Goal: Task Accomplishment & Management: Complete application form

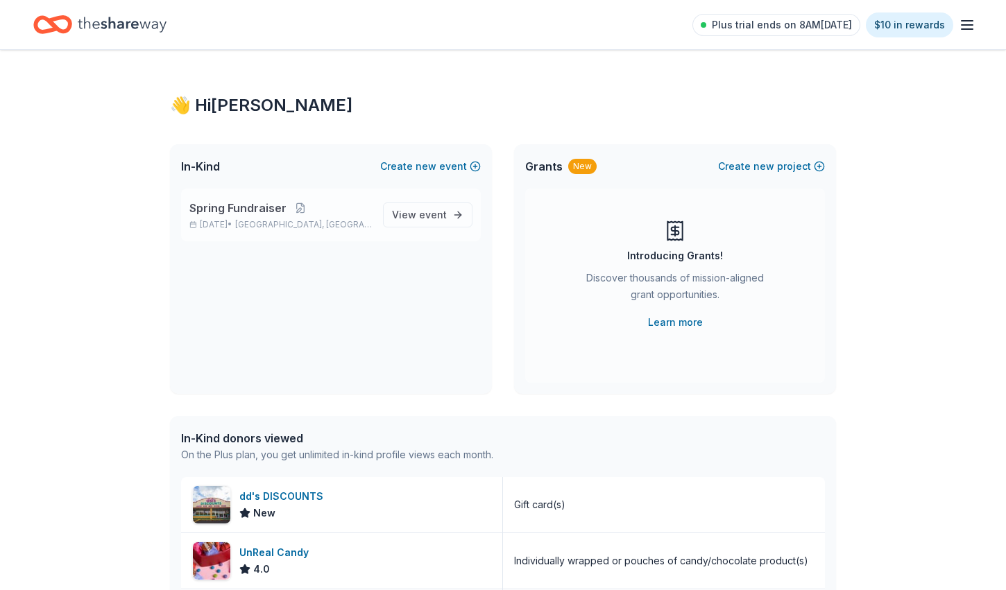
click at [268, 207] on span "Spring Fundraiser" at bounding box center [237, 208] width 97 height 17
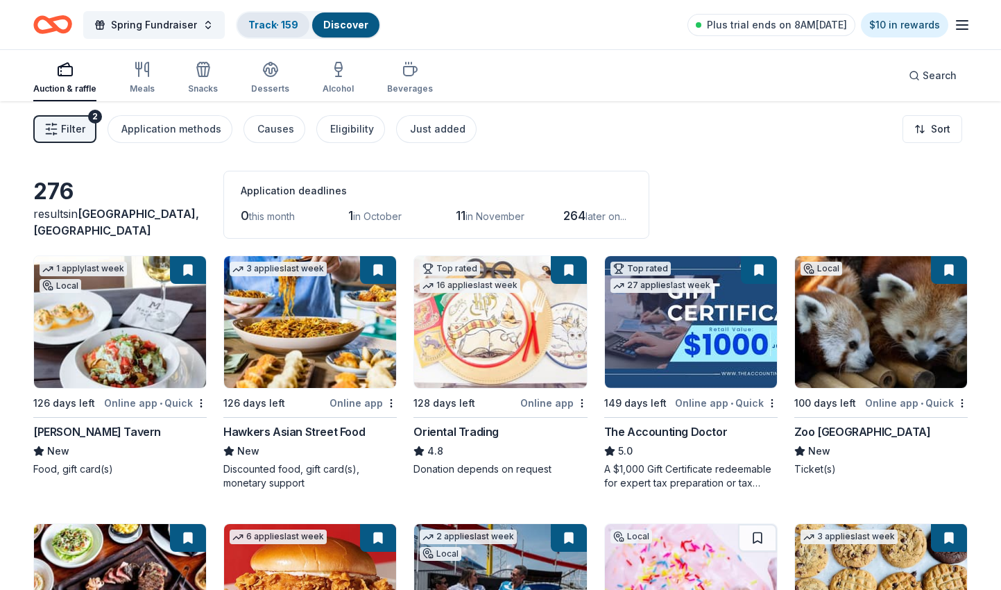
click at [265, 21] on link "Track · 159" at bounding box center [273, 25] width 50 height 12
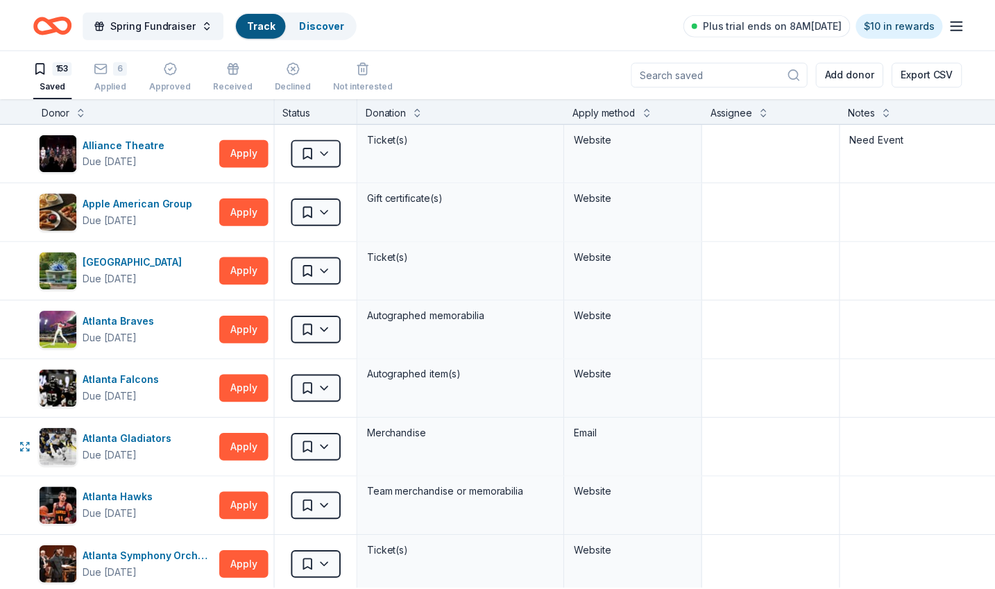
scroll to position [1, 0]
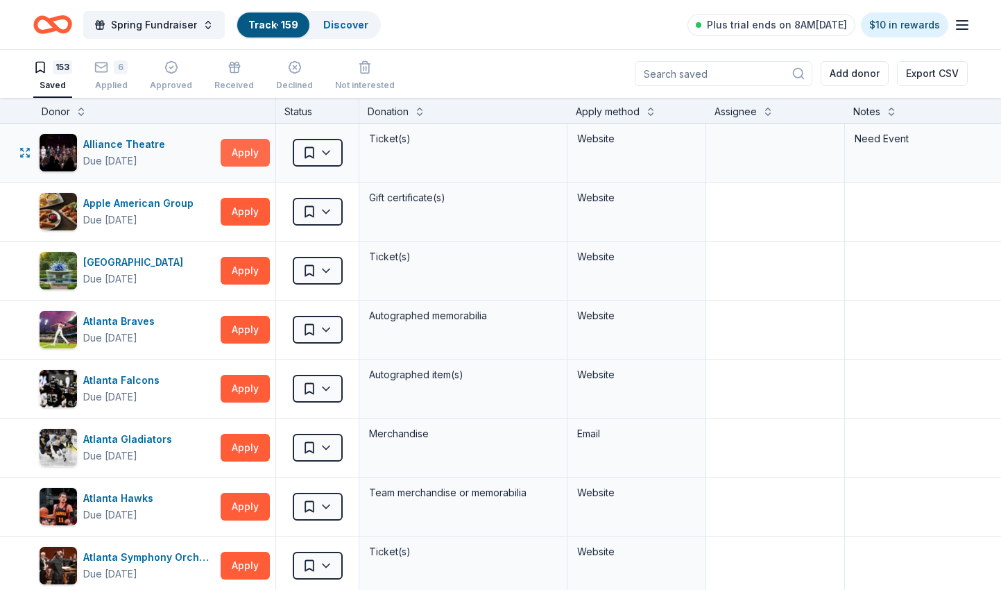
click at [242, 154] on button "Apply" at bounding box center [245, 153] width 49 height 28
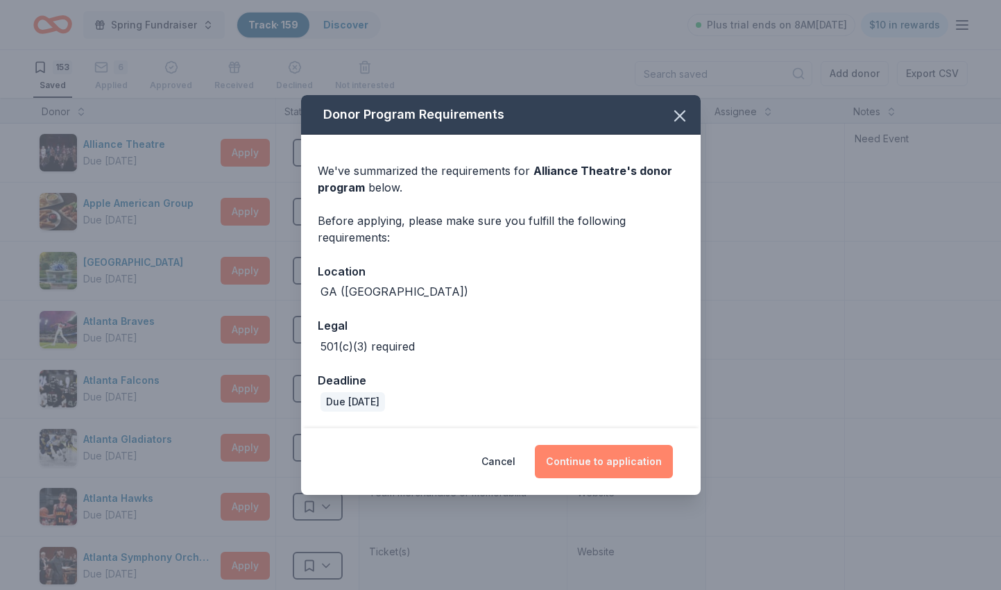
click at [630, 472] on button "Continue to application" at bounding box center [604, 461] width 138 height 33
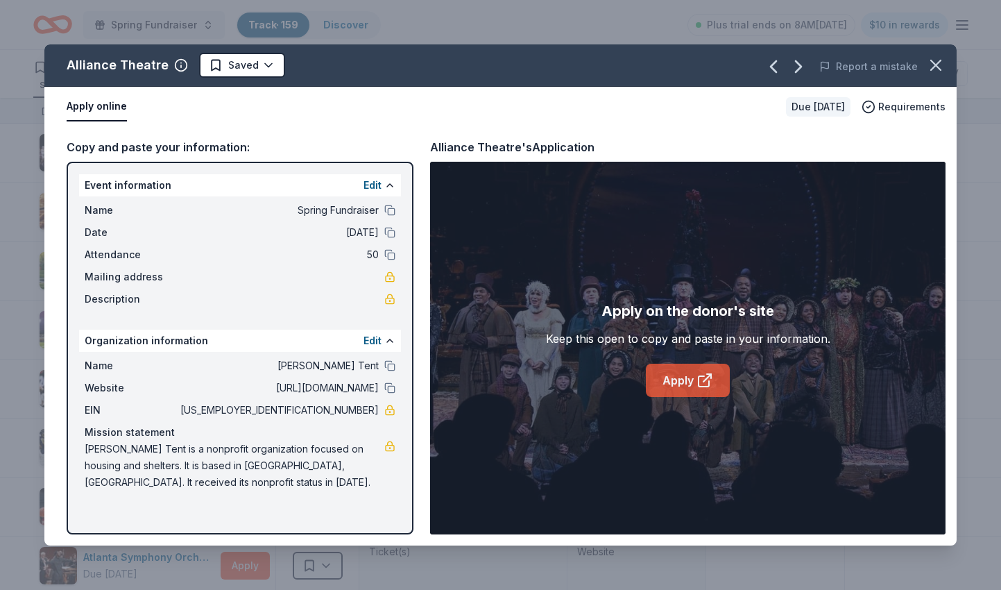
click at [691, 374] on link "Apply" at bounding box center [688, 379] width 84 height 33
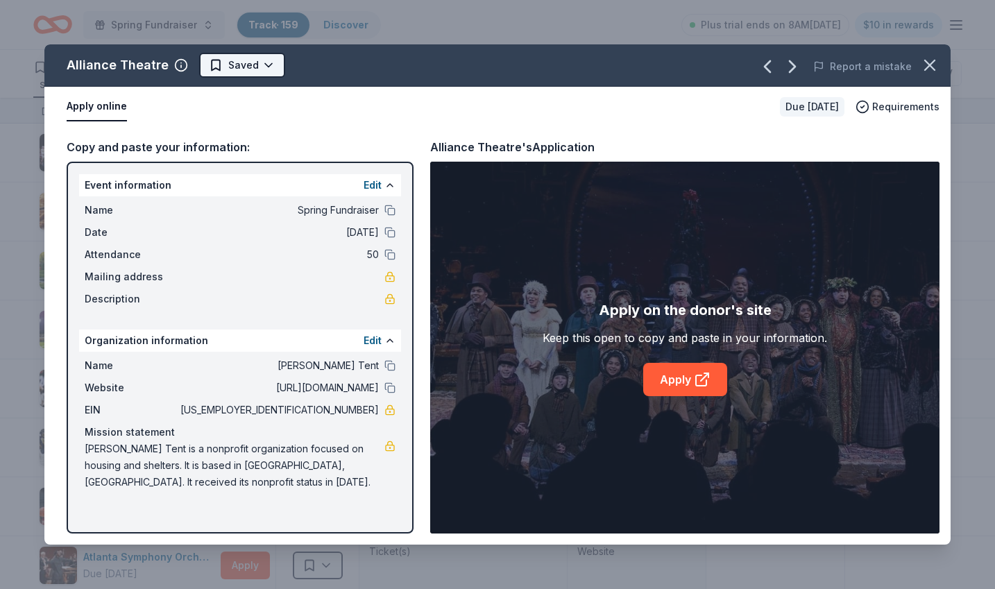
click at [262, 70] on html "Spring Fundraiser Track · 159 Discover Plus trial ends on 8AM, 9/17 $10 in rewa…" at bounding box center [497, 293] width 995 height 589
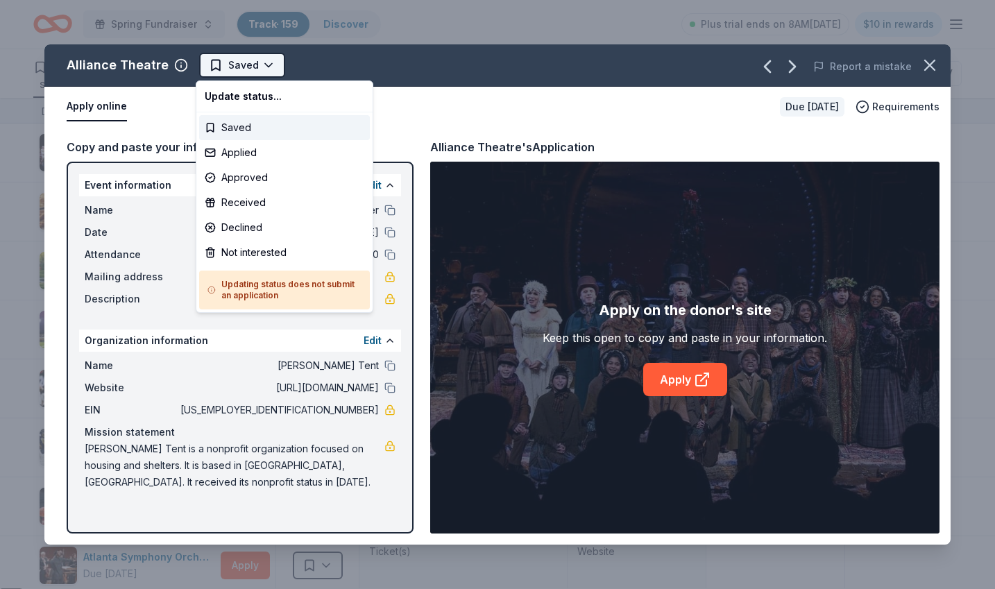
scroll to position [0, 0]
click at [235, 148] on div "Applied" at bounding box center [284, 152] width 171 height 25
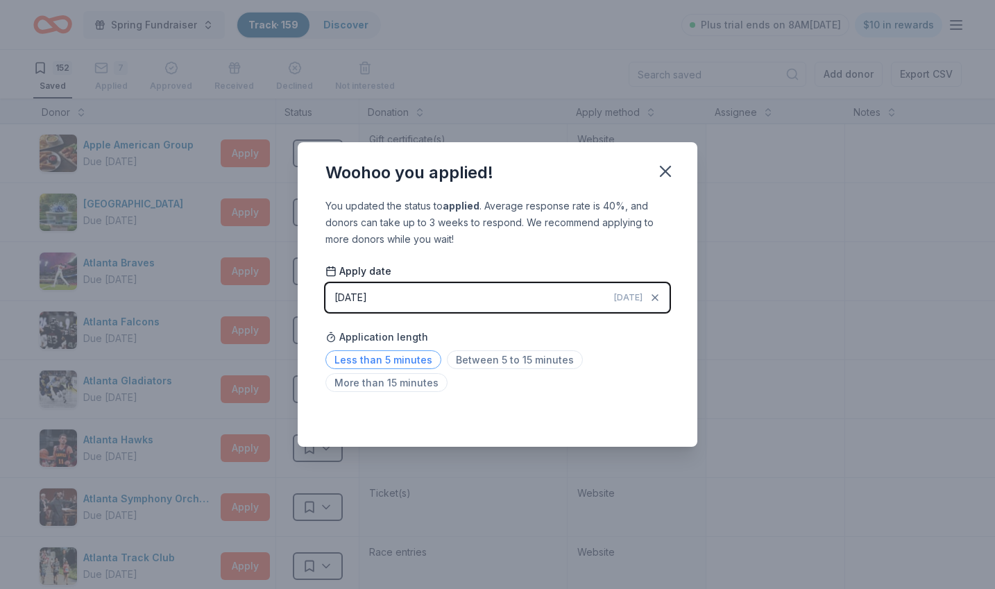
click at [405, 356] on span "Less than 5 minutes" at bounding box center [383, 359] width 116 height 19
click at [664, 167] on icon "button" at bounding box center [664, 171] width 19 height 19
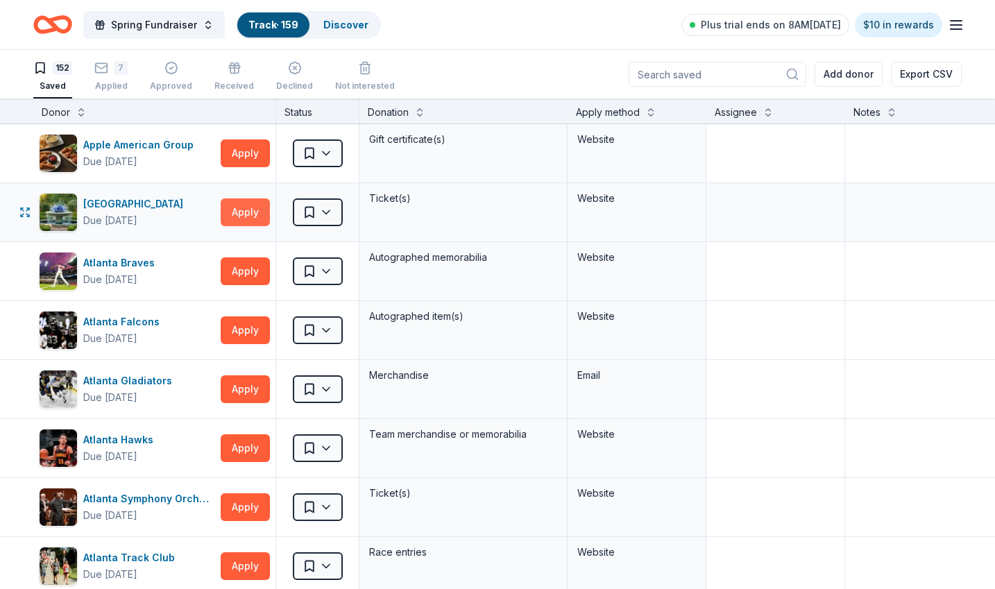
click at [234, 216] on button "Apply" at bounding box center [245, 212] width 49 height 28
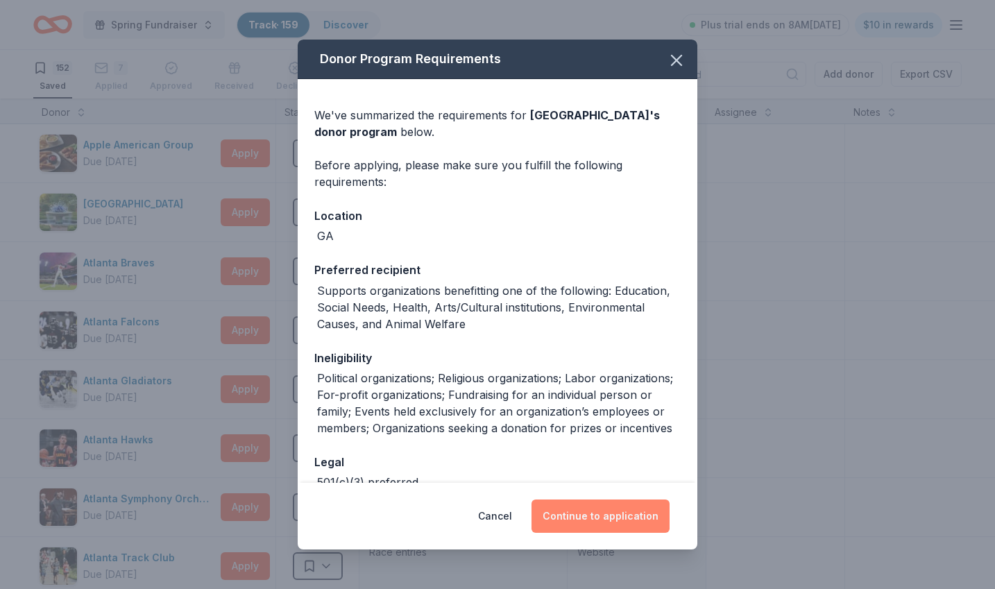
click at [604, 519] on button "Continue to application" at bounding box center [600, 515] width 138 height 33
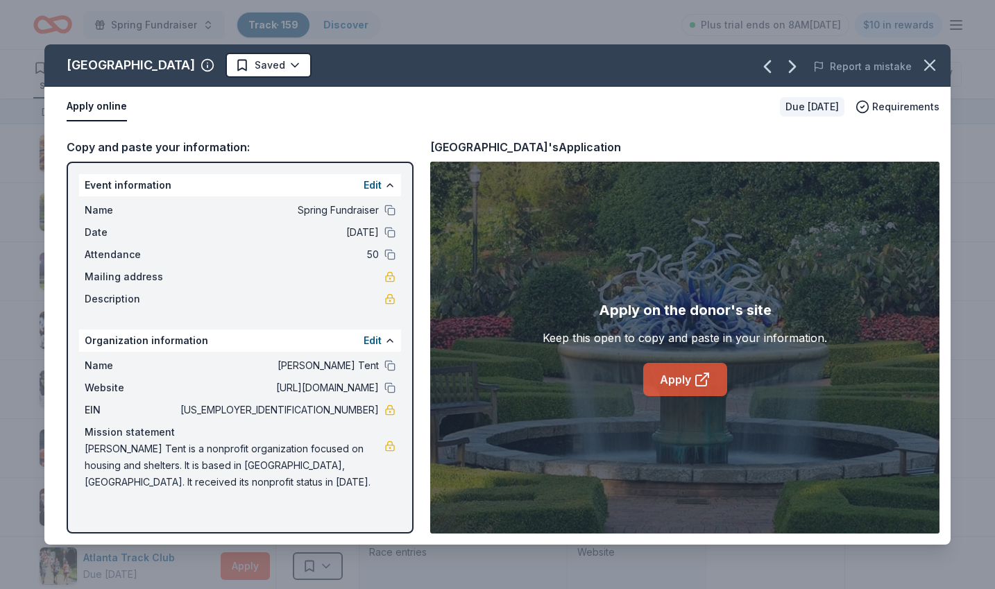
click at [673, 387] on link "Apply" at bounding box center [685, 379] width 84 height 33
click at [306, 67] on html "Spring Fundraiser Track · 159 Discover Plus trial ends on 8AM, 9/17 $10 in rewa…" at bounding box center [497, 294] width 995 height 589
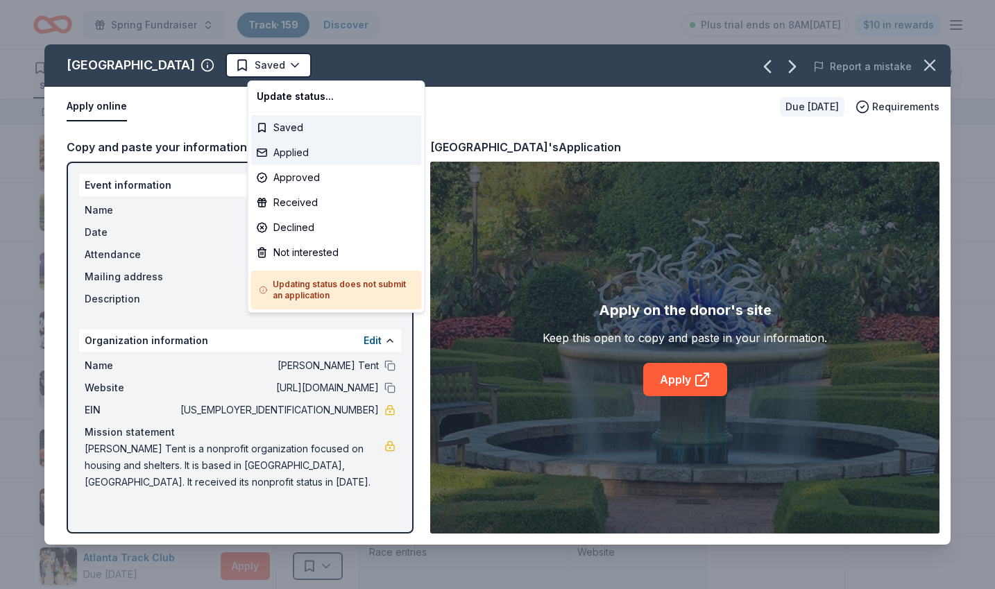
click at [299, 153] on div "Applied" at bounding box center [336, 152] width 171 height 25
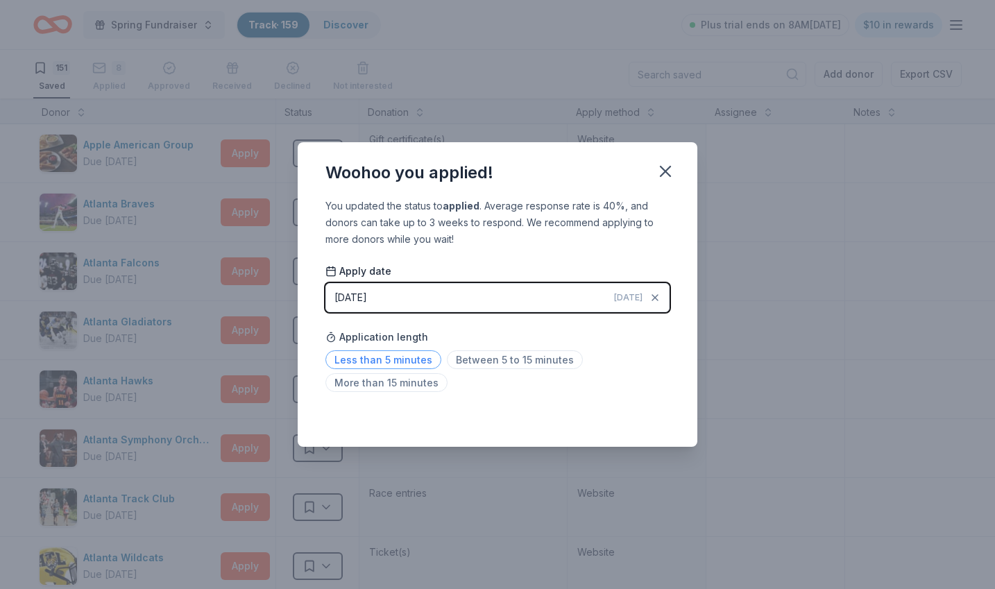
click at [420, 359] on span "Less than 5 minutes" at bounding box center [383, 359] width 116 height 19
click at [669, 164] on icon "button" at bounding box center [664, 171] width 19 height 19
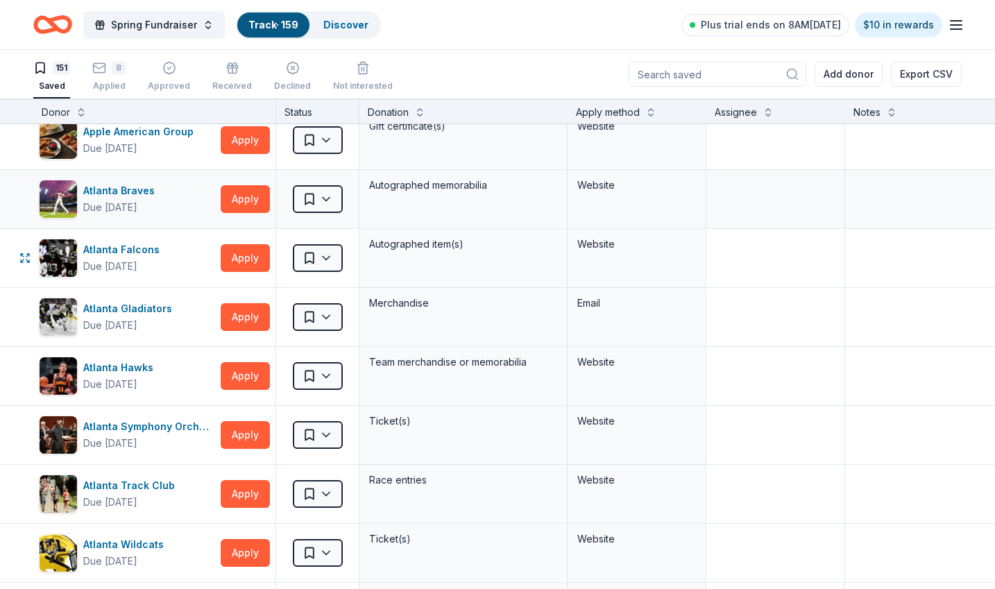
scroll to position [12, 0]
click at [246, 194] on button "Apply" at bounding box center [245, 200] width 49 height 28
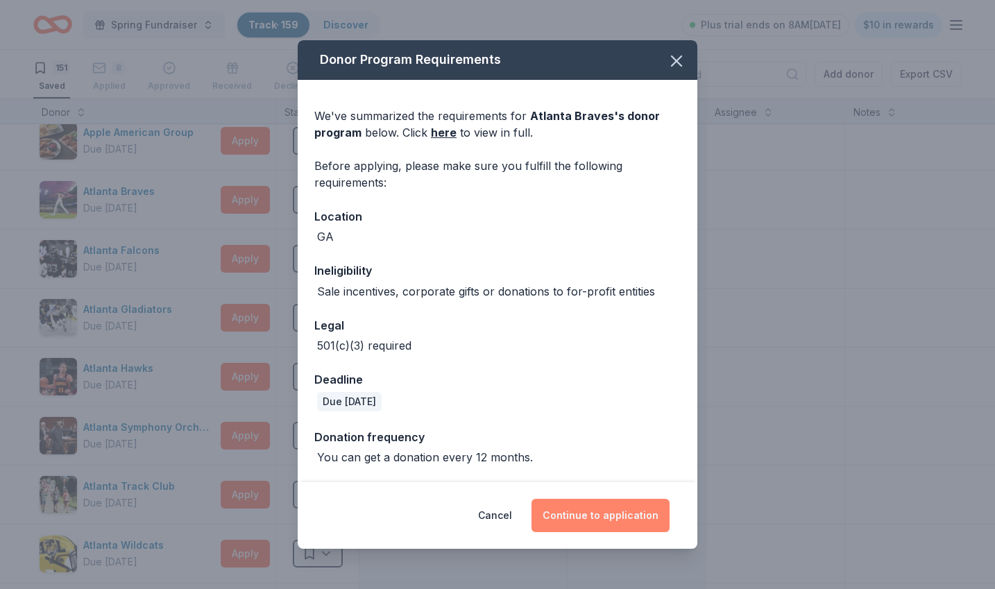
click at [603, 509] on button "Continue to application" at bounding box center [600, 515] width 138 height 33
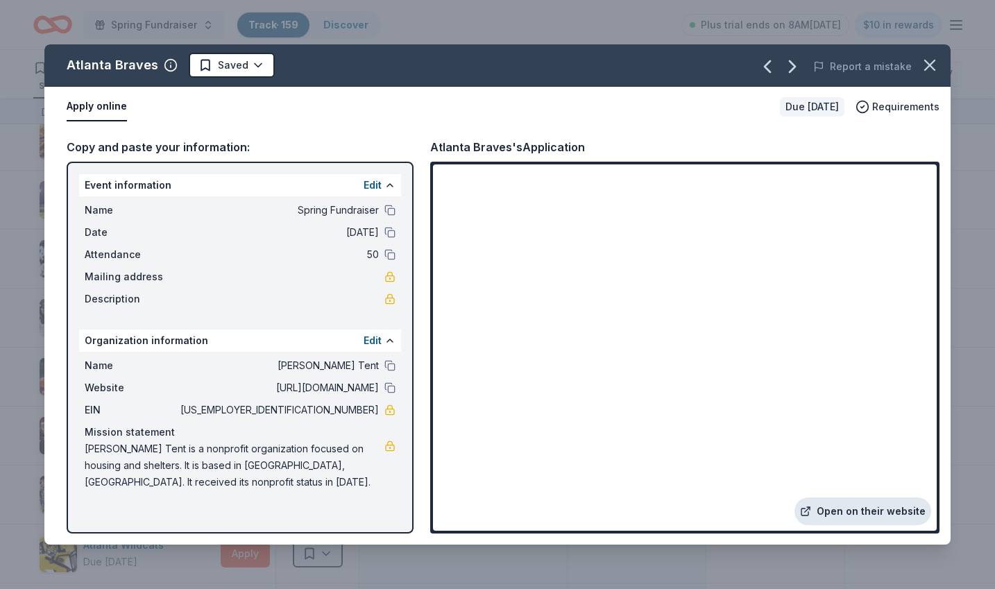
click at [860, 515] on link "Open on their website" at bounding box center [862, 511] width 137 height 28
click at [248, 69] on html "Spring Fundraiser Track · 159 Discover Plus trial ends on 8AM, 9/17 $10 in rewa…" at bounding box center [497, 294] width 995 height 589
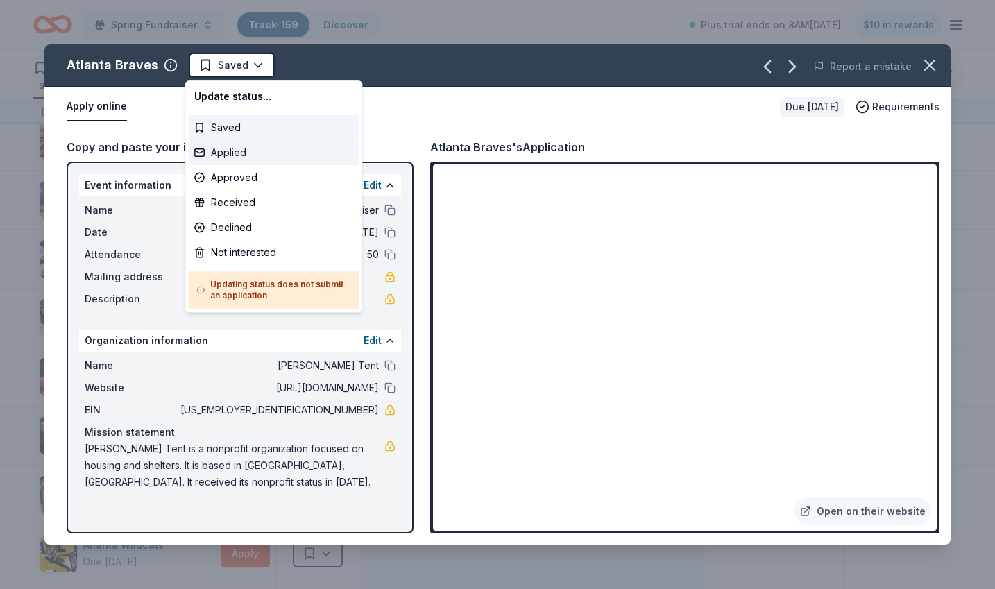
click at [231, 149] on div "Applied" at bounding box center [274, 152] width 171 height 25
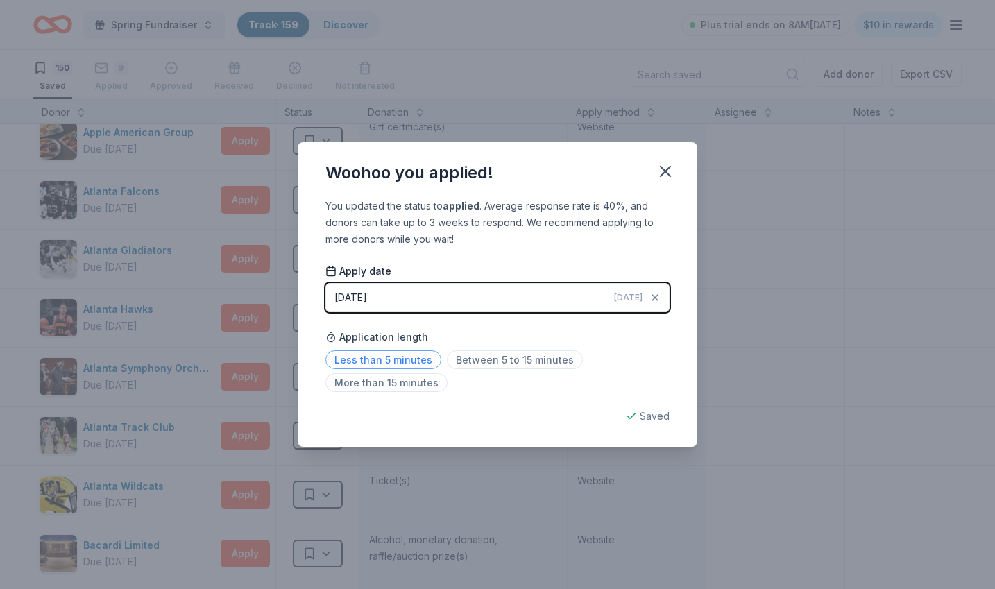
click at [406, 357] on span "Less than 5 minutes" at bounding box center [383, 359] width 116 height 19
click at [667, 169] on icon "button" at bounding box center [665, 171] width 10 height 10
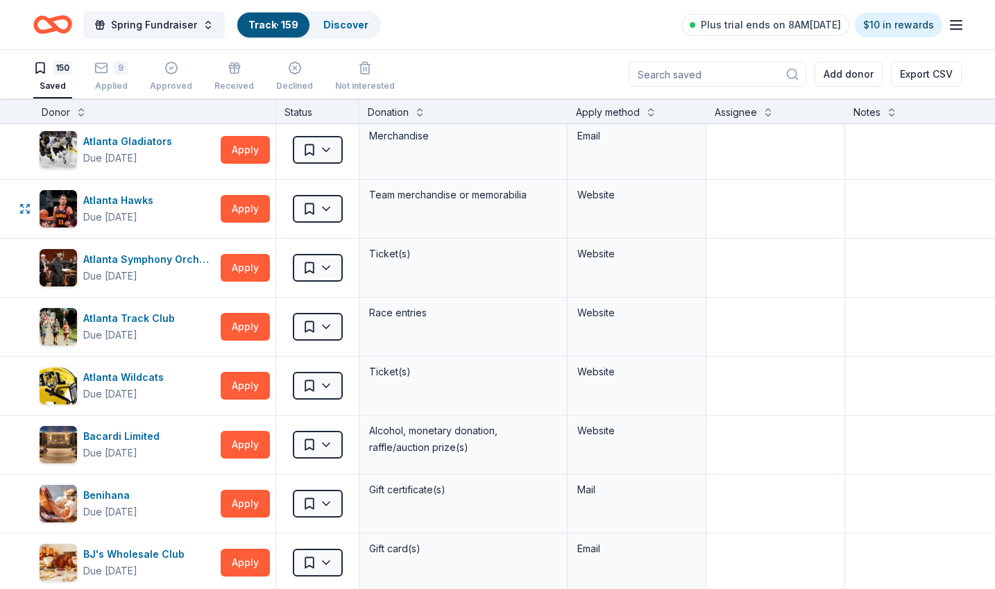
scroll to position [126, 0]
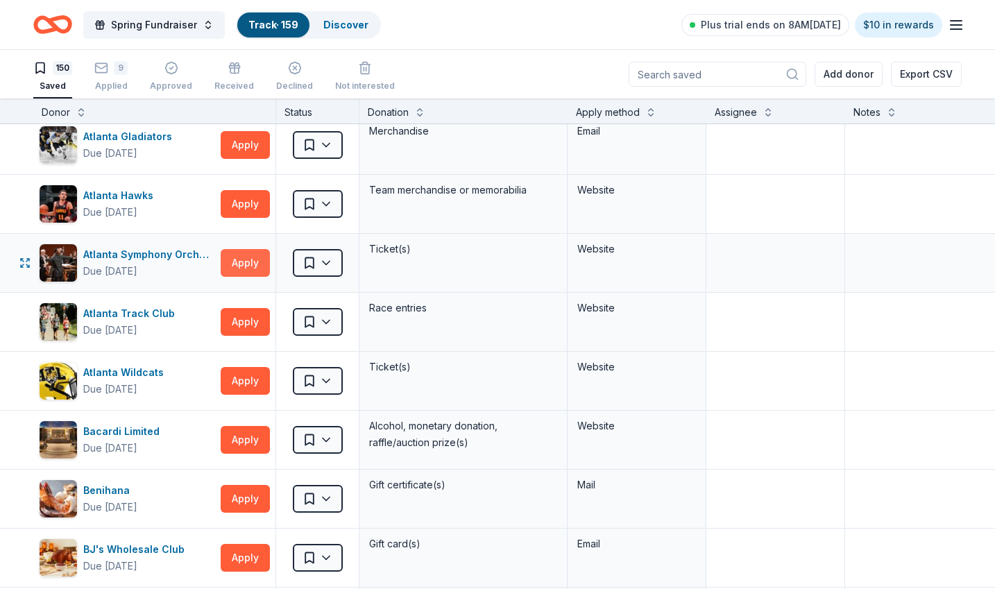
click at [237, 261] on button "Apply" at bounding box center [245, 263] width 49 height 28
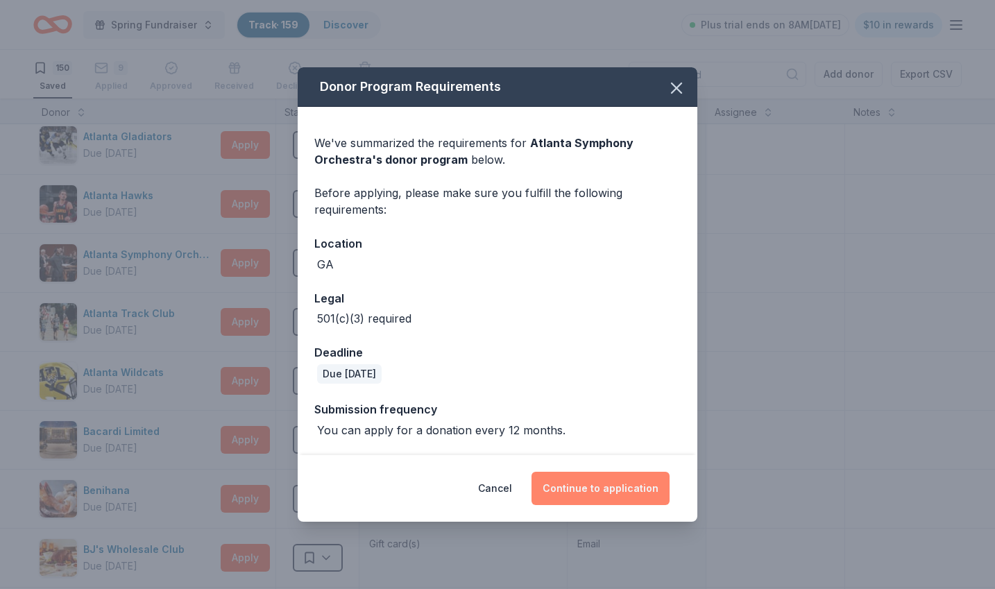
click at [620, 488] on button "Continue to application" at bounding box center [600, 488] width 138 height 33
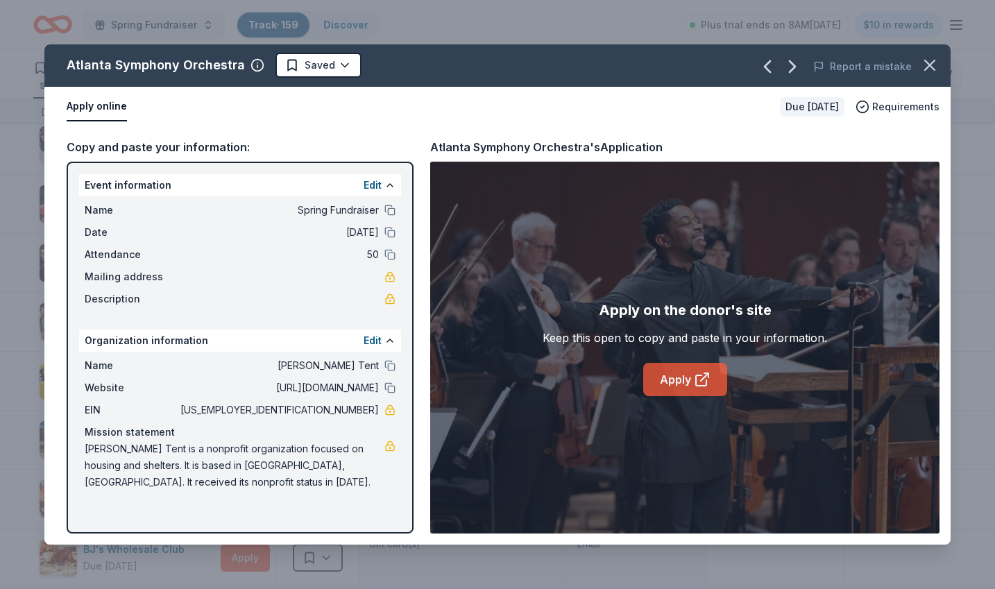
click at [700, 381] on icon at bounding box center [702, 379] width 17 height 17
click at [927, 72] on icon "button" at bounding box center [929, 64] width 19 height 19
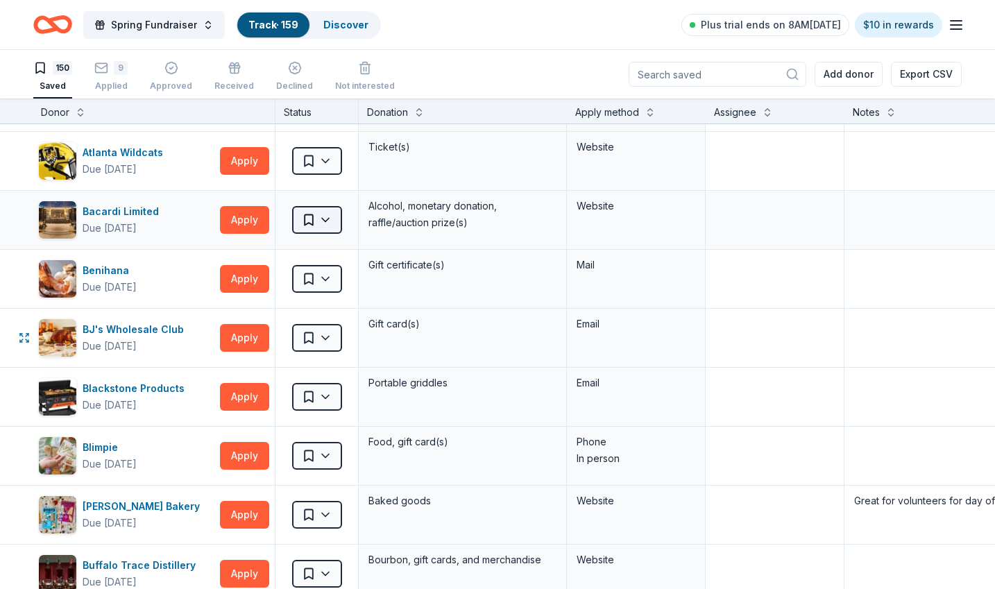
scroll to position [351, 1]
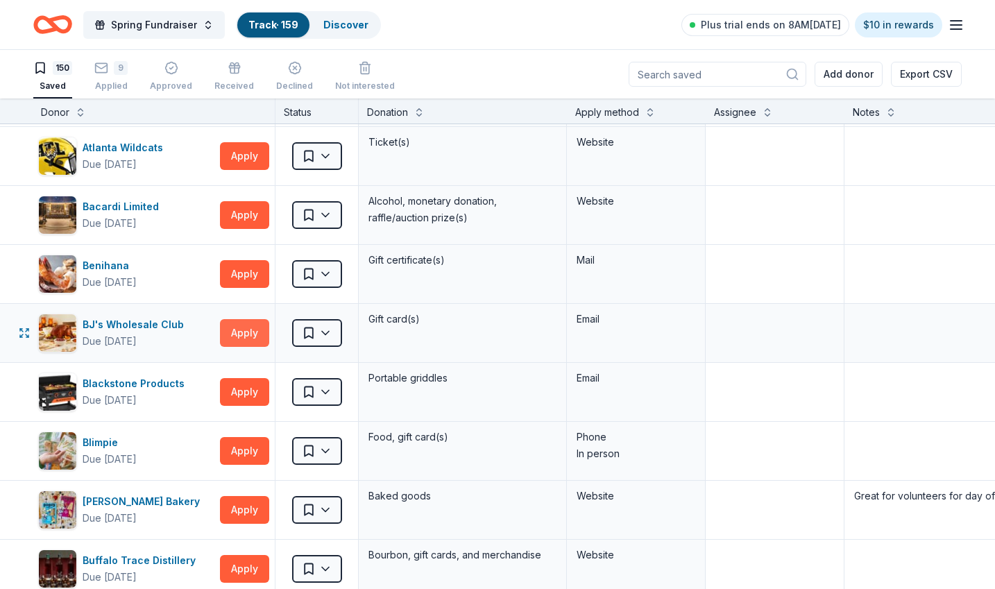
click at [238, 335] on button "Apply" at bounding box center [244, 333] width 49 height 28
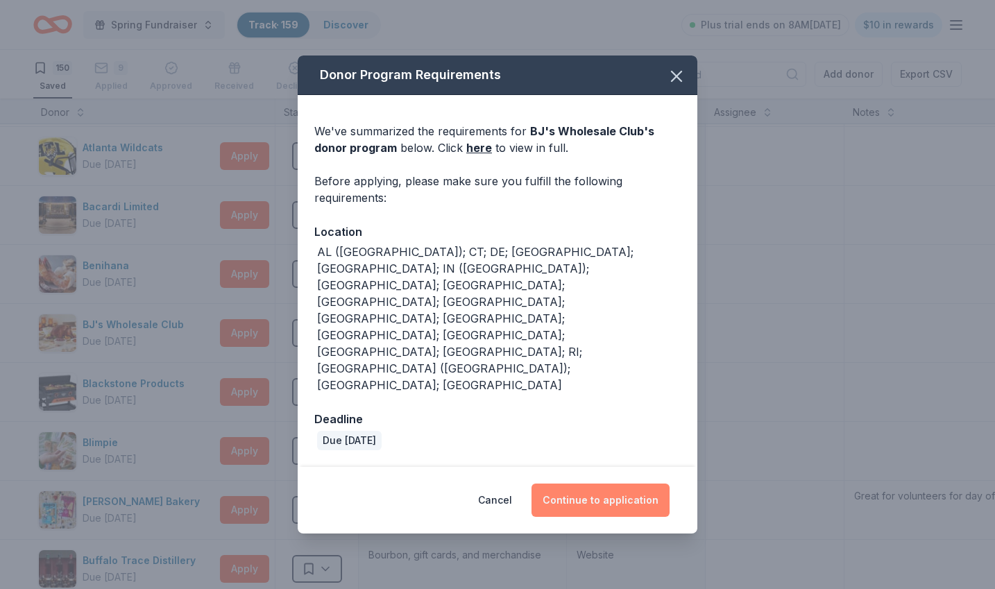
click at [579, 483] on button "Continue to application" at bounding box center [600, 499] width 138 height 33
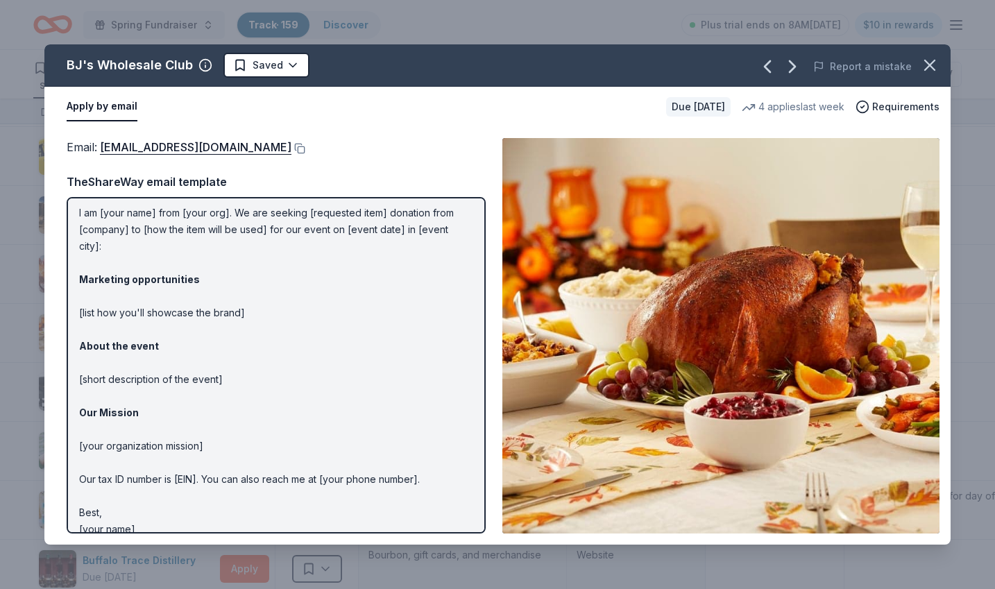
scroll to position [0, 0]
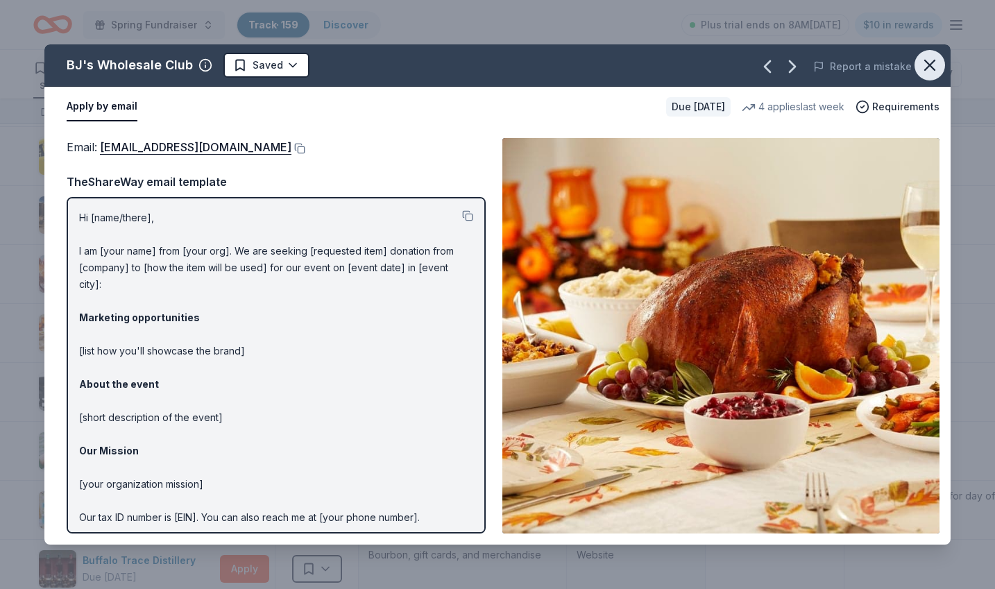
click at [922, 63] on icon "button" at bounding box center [929, 64] width 19 height 19
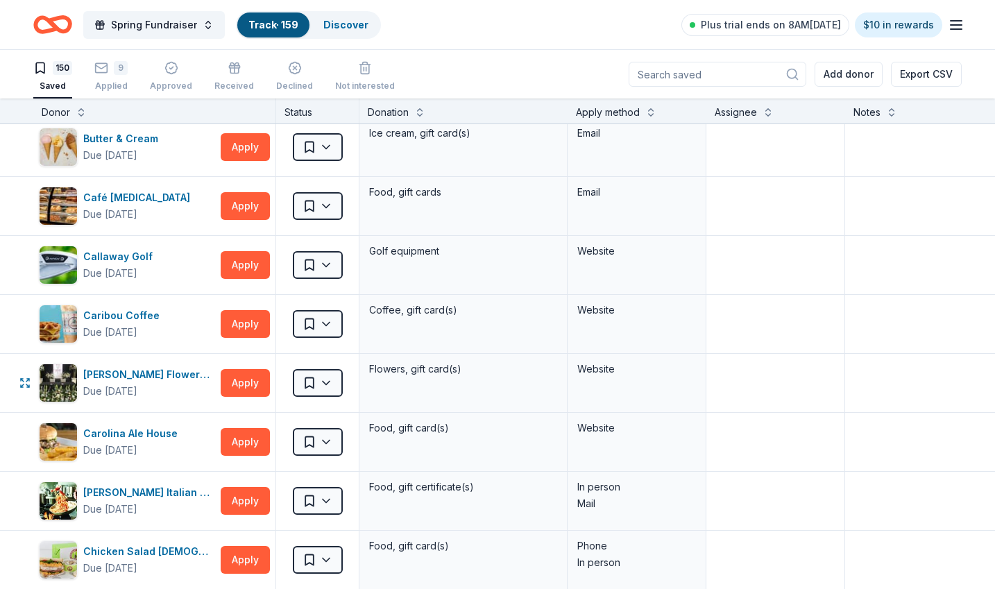
scroll to position [951, 0]
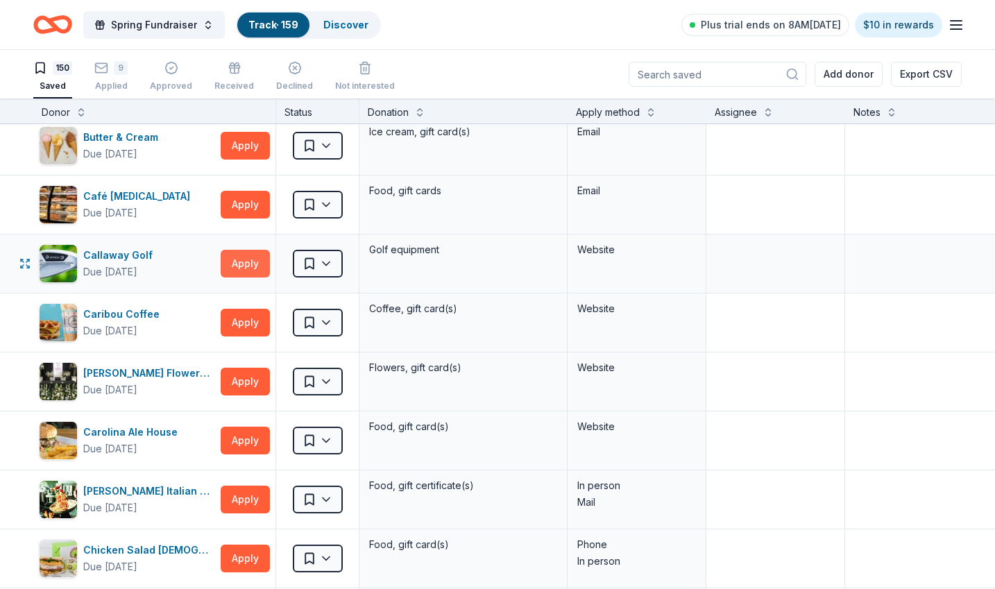
click at [243, 264] on button "Apply" at bounding box center [245, 264] width 49 height 28
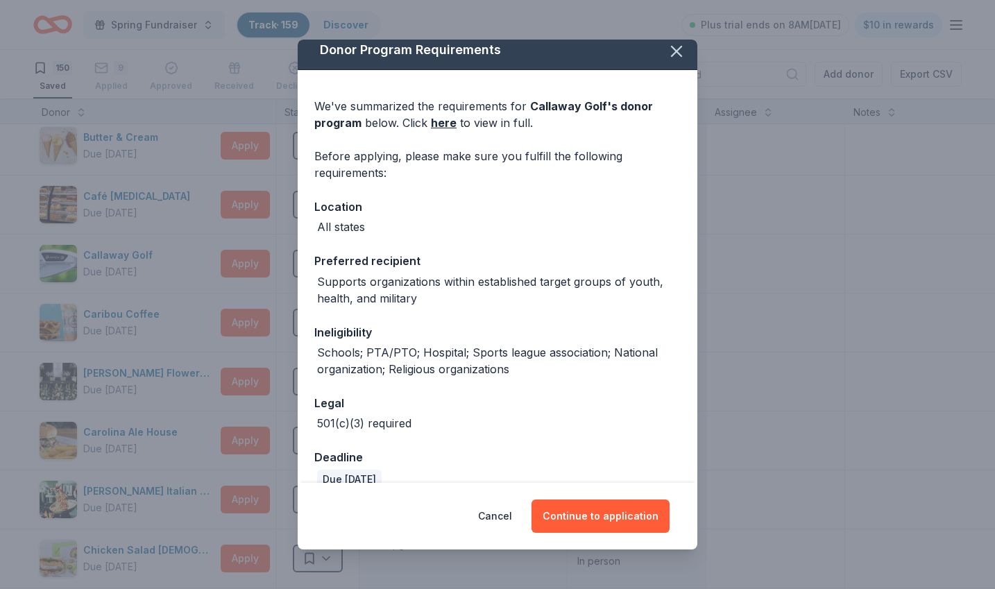
scroll to position [2, 0]
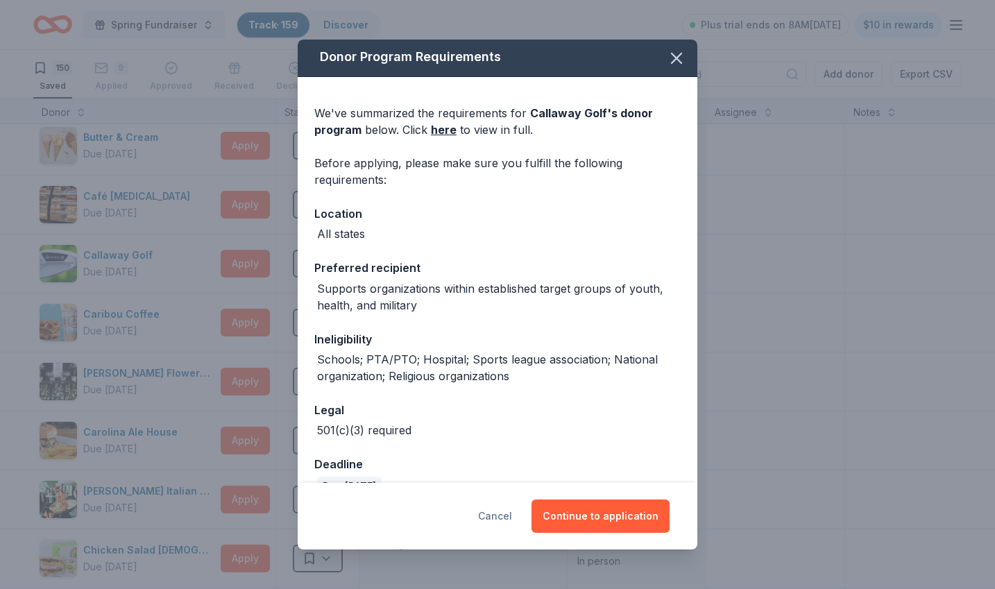
click at [502, 513] on button "Cancel" at bounding box center [495, 515] width 34 height 33
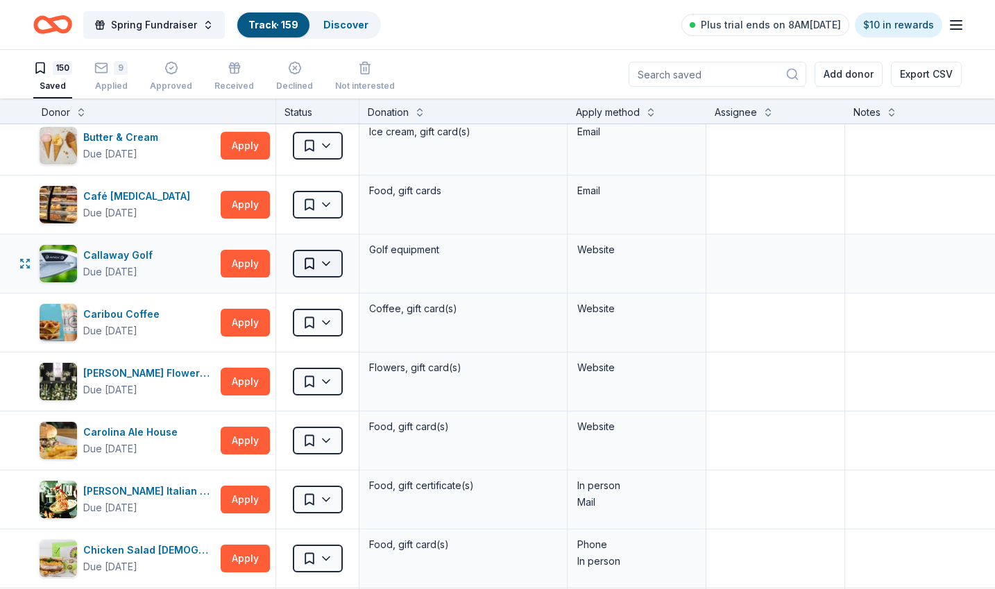
click at [322, 261] on html "Spring Fundraiser Track · 159 Discover Plus trial ends on 8AM, 9/17 $10 in rewa…" at bounding box center [497, 294] width 995 height 589
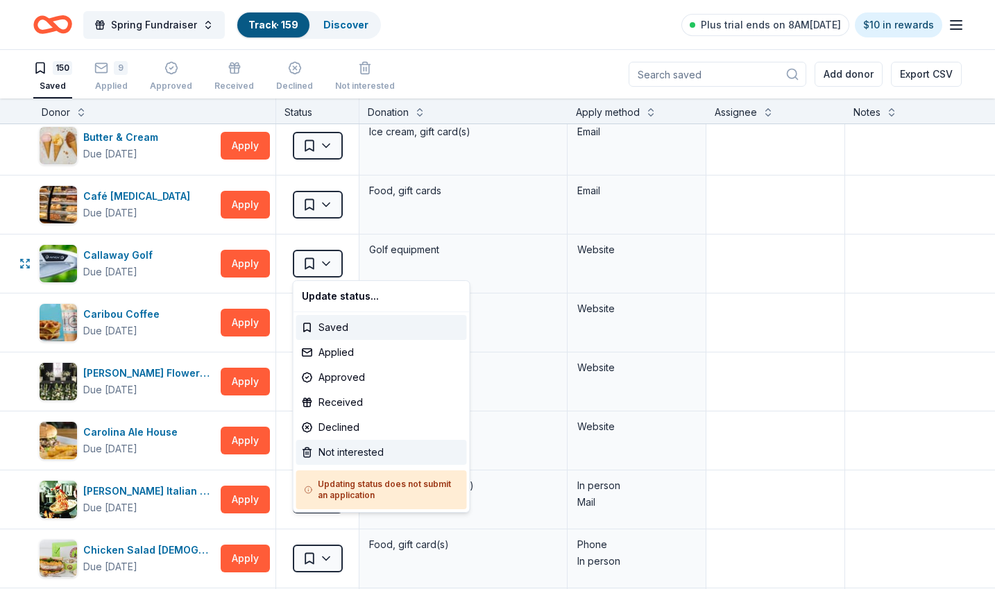
click at [338, 449] on div "Not interested" at bounding box center [381, 452] width 171 height 25
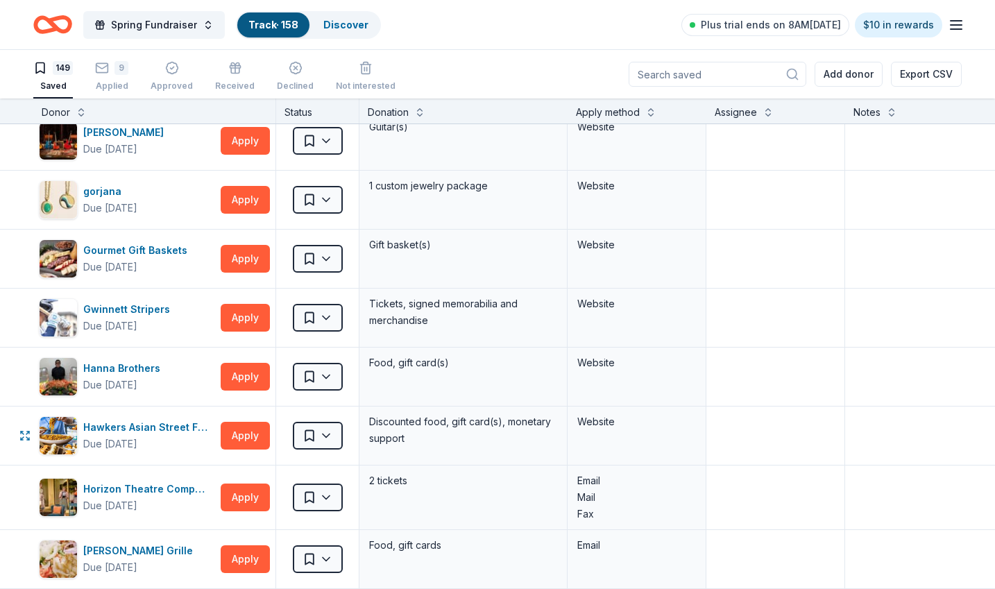
scroll to position [2961, 0]
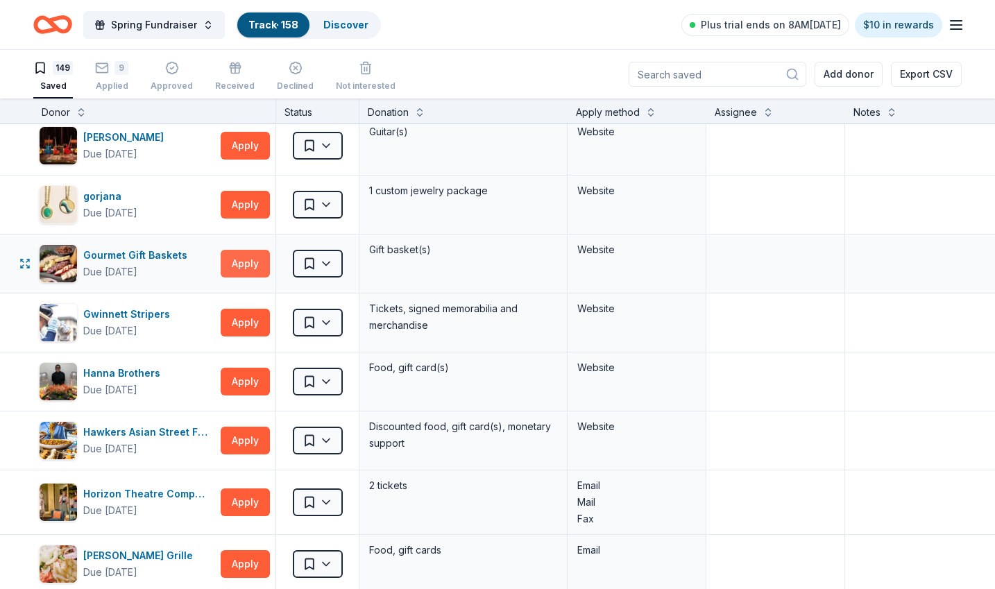
click at [245, 259] on button "Apply" at bounding box center [245, 264] width 49 height 28
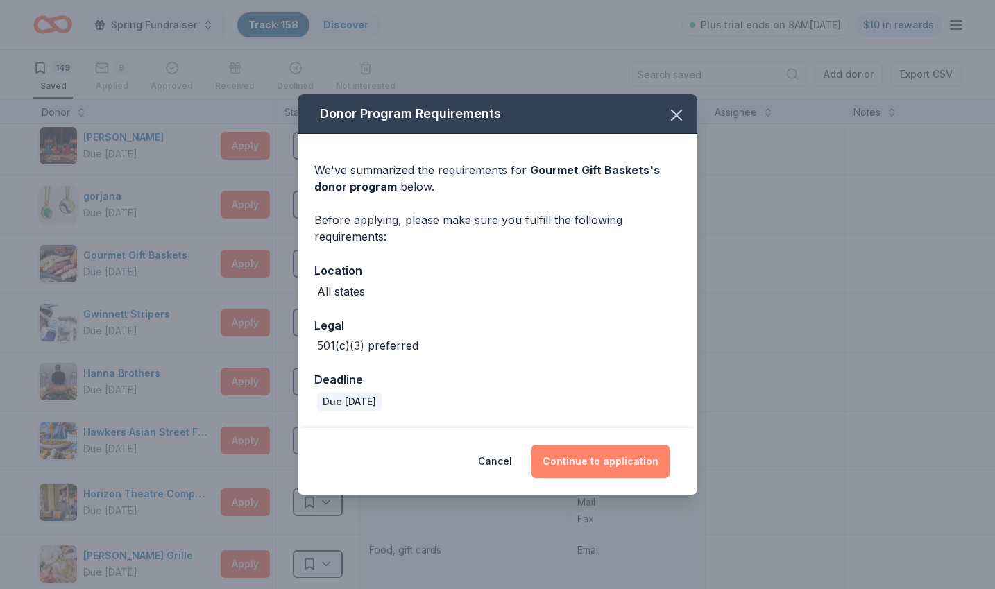
click at [593, 457] on button "Continue to application" at bounding box center [600, 461] width 138 height 33
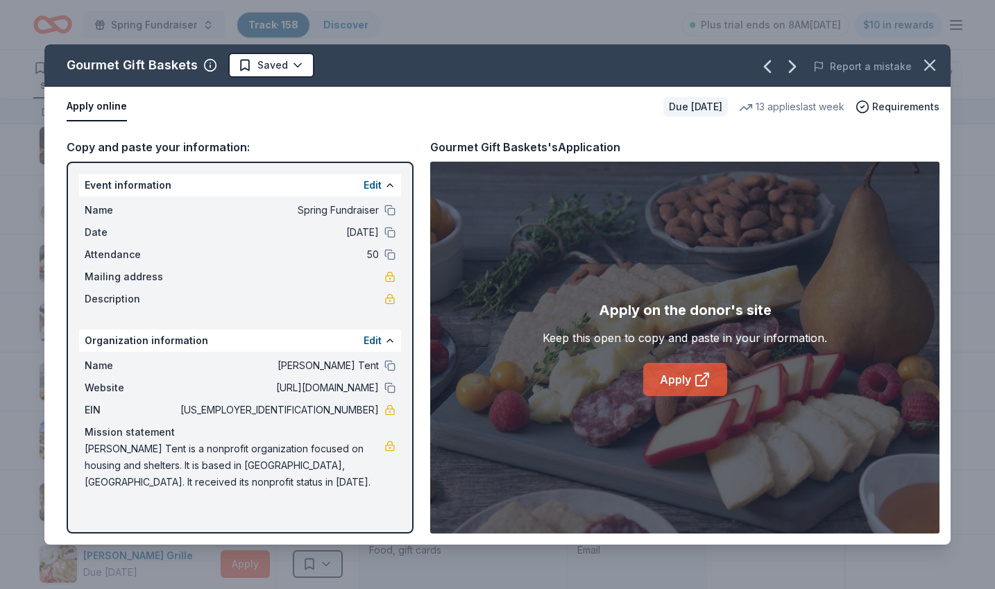
click at [718, 376] on link "Apply" at bounding box center [685, 379] width 84 height 33
click at [921, 62] on icon "button" at bounding box center [929, 64] width 19 height 19
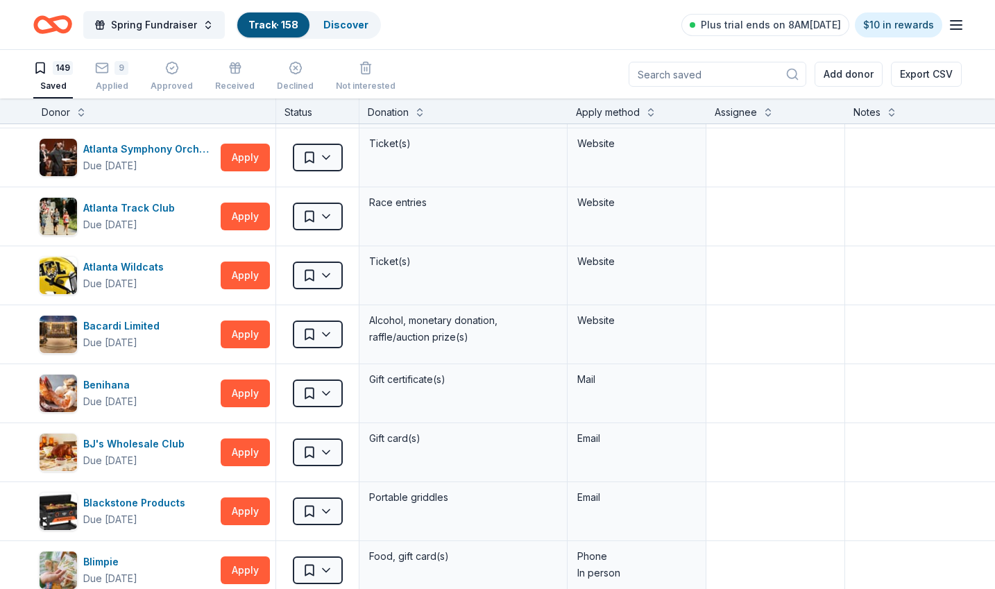
scroll to position [0, 0]
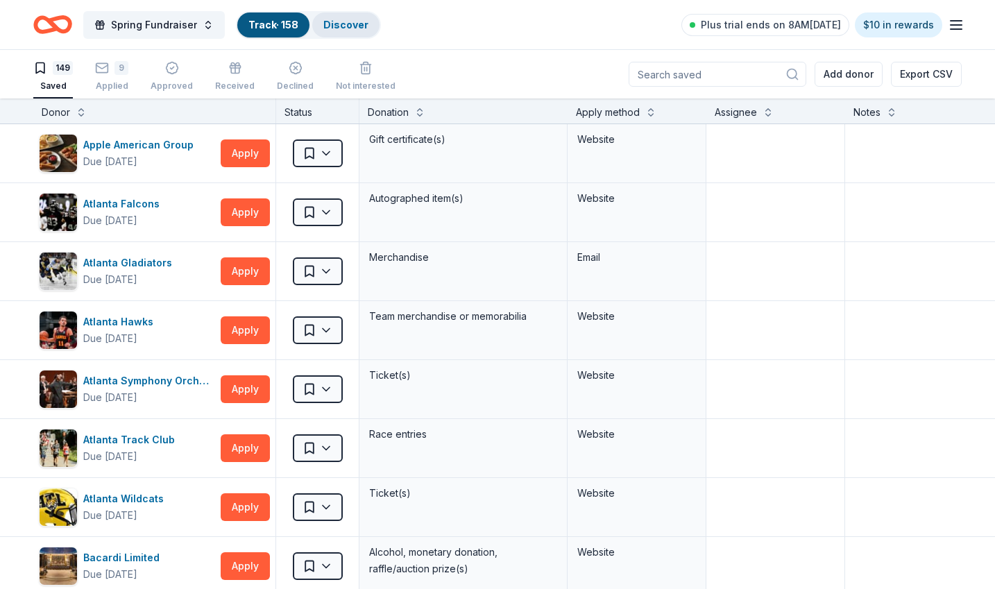
click at [332, 17] on div "Discover" at bounding box center [345, 24] width 67 height 25
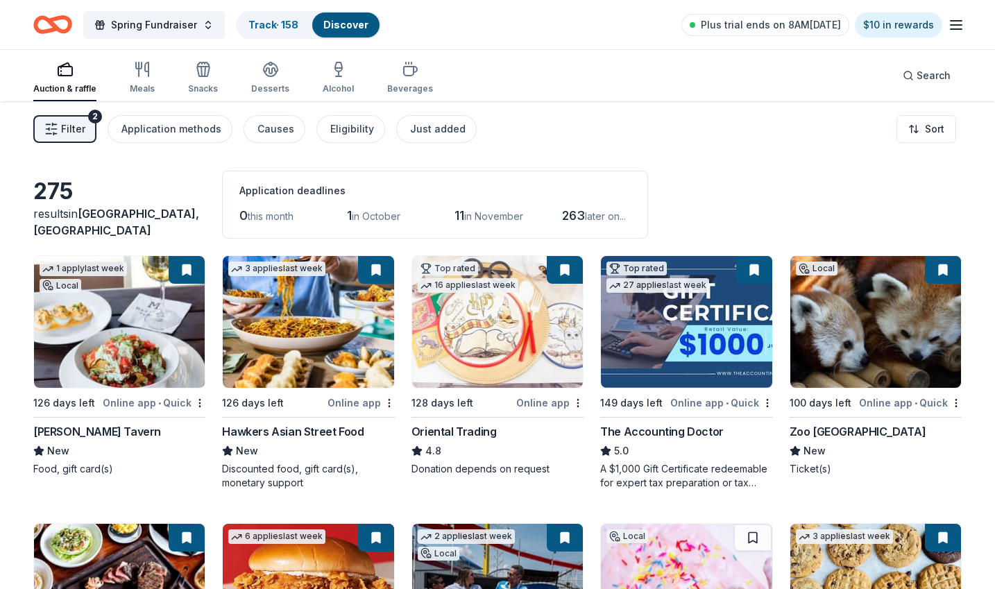
click at [70, 130] on span "Filter" at bounding box center [73, 129] width 24 height 17
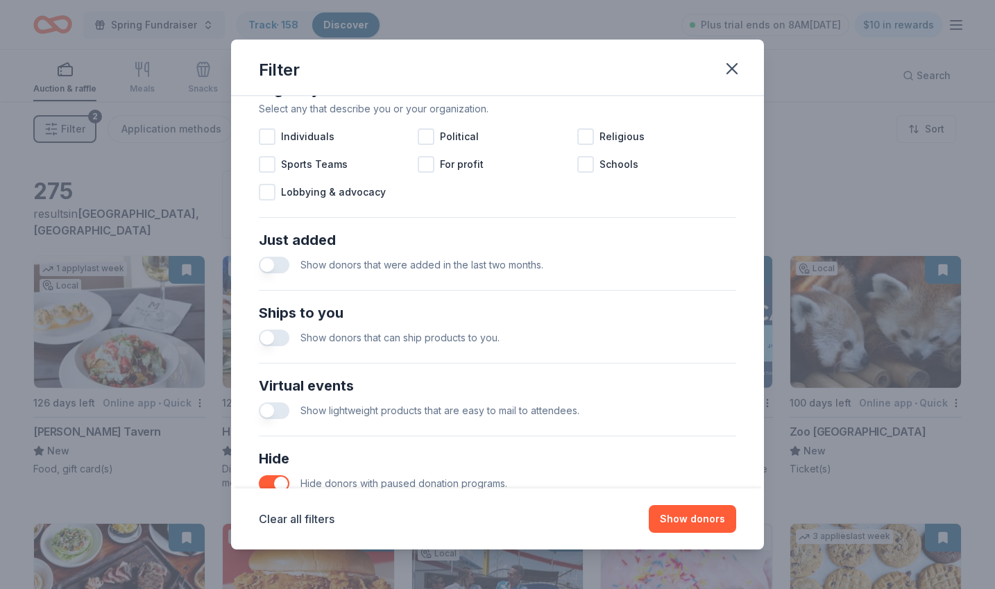
scroll to position [521, 0]
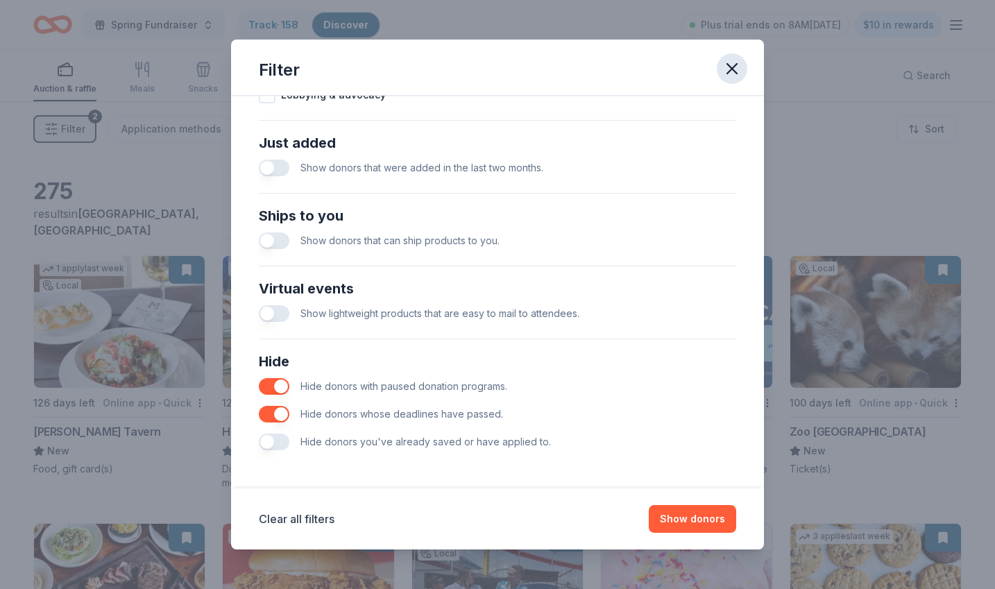
click at [737, 61] on icon "button" at bounding box center [731, 68] width 19 height 19
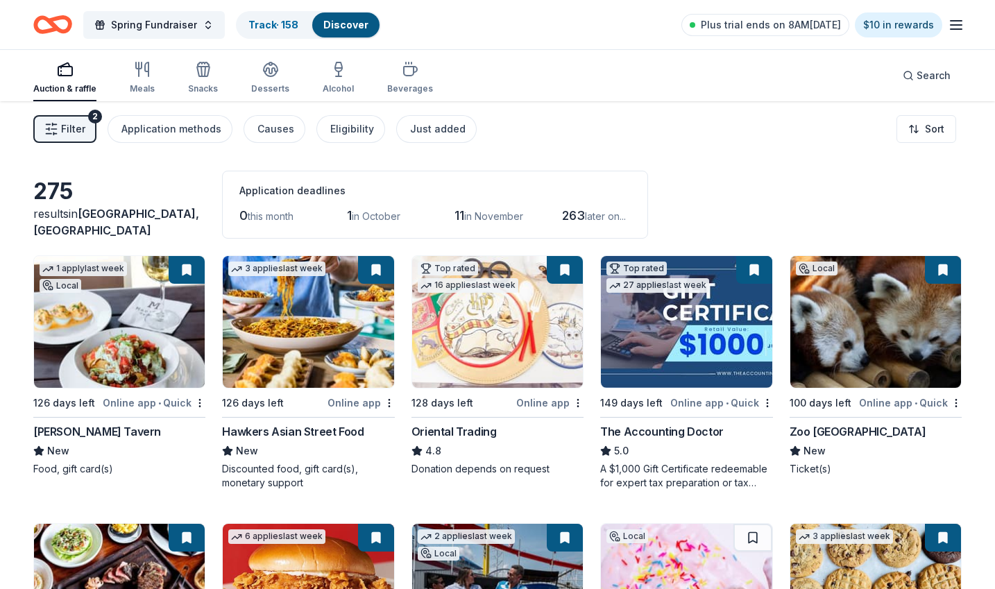
click at [918, 114] on div "Filter 2 Application methods Causes Eligibility Just added Sort" at bounding box center [497, 128] width 995 height 55
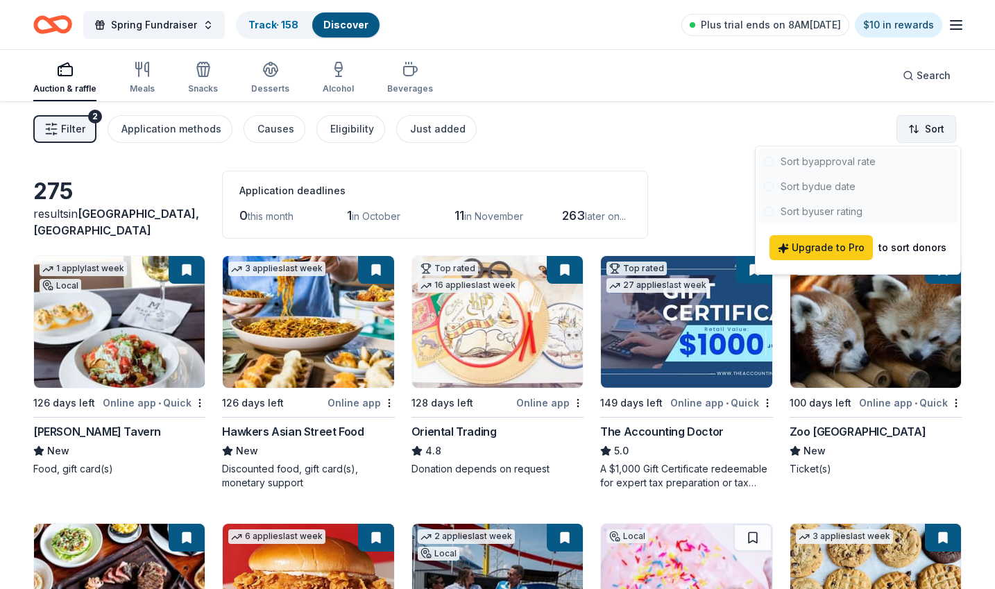
click at [915, 131] on html "Spring Fundraiser Track · 158 Discover Plus trial ends on 8AM, 9/17 $10 in rewa…" at bounding box center [497, 294] width 995 height 589
click at [717, 119] on html "Spring Fundraiser Track · 158 Discover Plus trial ends on 8AM, 9/17 $10 in rewa…" at bounding box center [497, 294] width 995 height 589
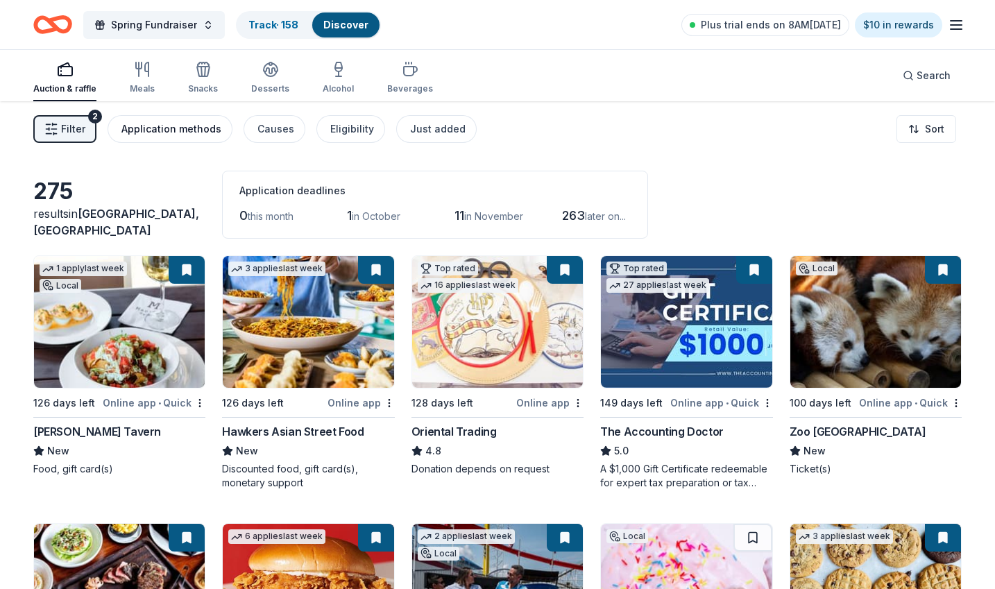
click at [162, 132] on div "Application methods" at bounding box center [171, 129] width 100 height 17
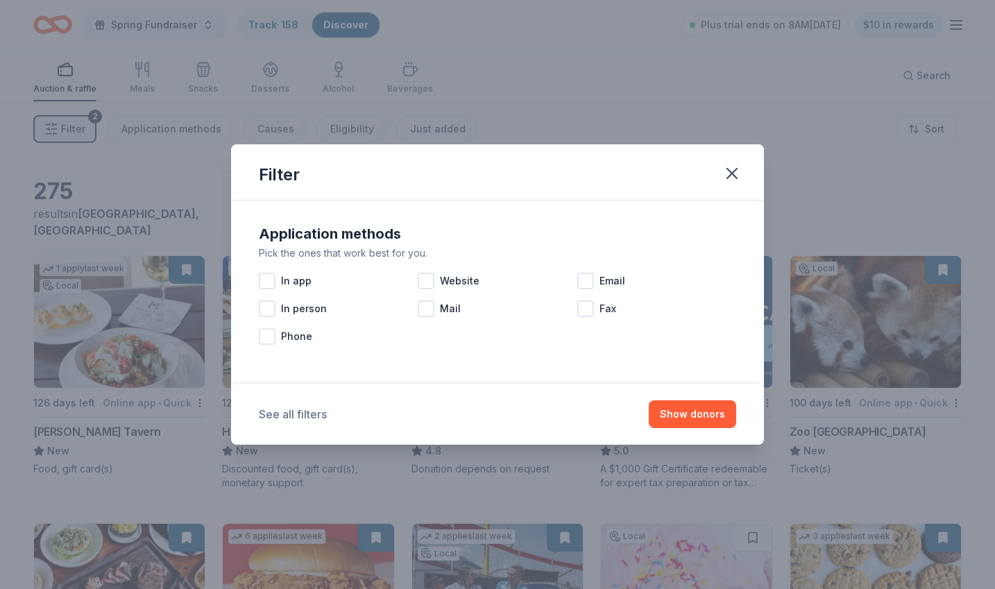
click at [307, 414] on button "See all filters" at bounding box center [293, 414] width 68 height 17
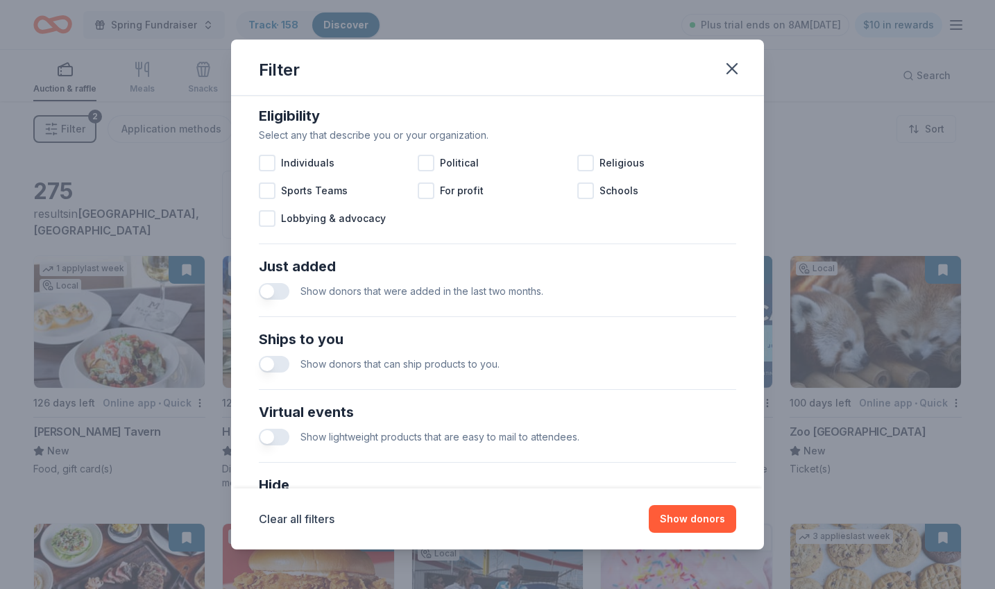
scroll to position [0, 0]
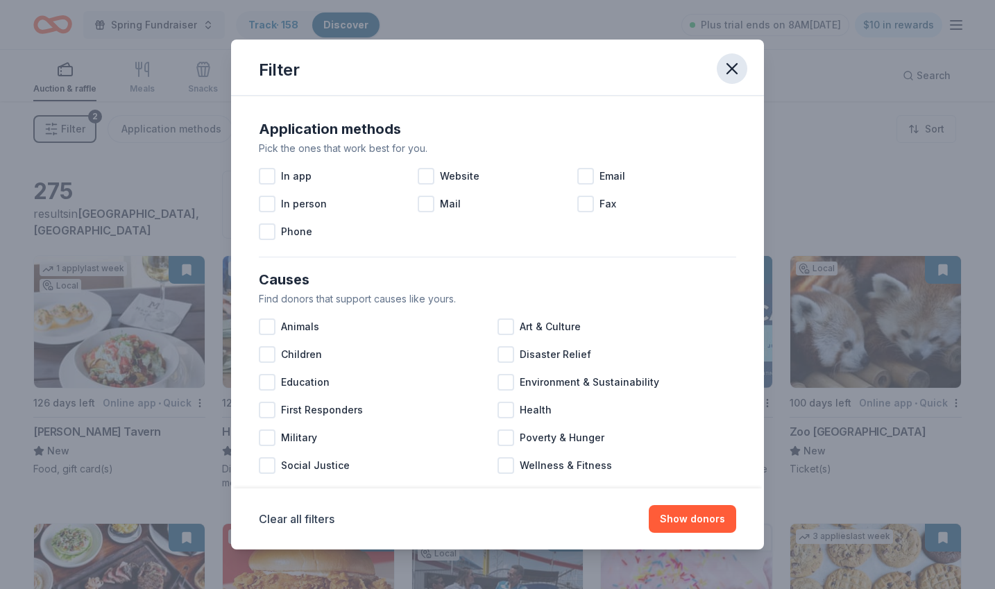
click at [732, 67] on icon "button" at bounding box center [732, 69] width 10 height 10
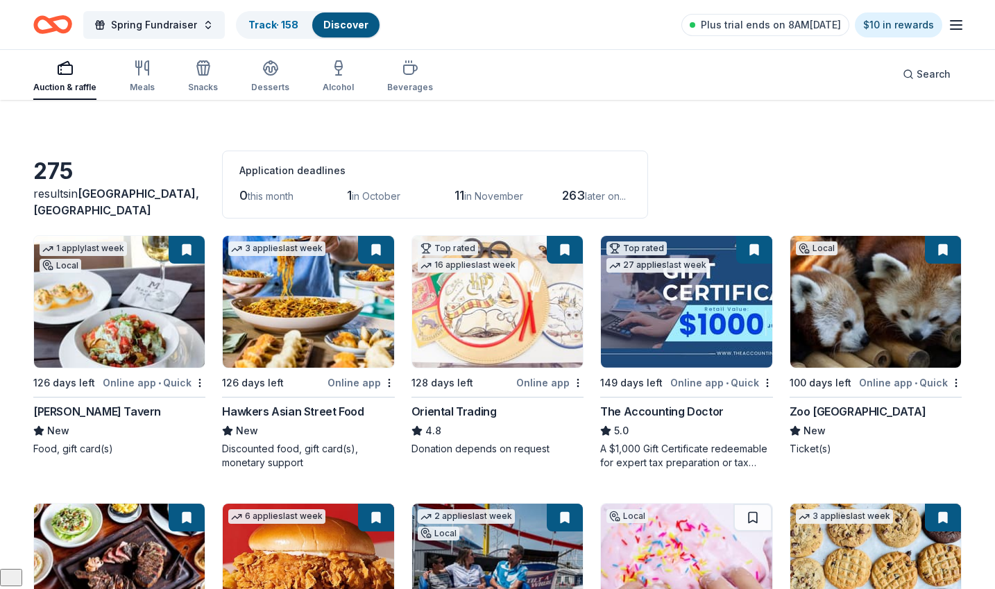
scroll to position [23, 0]
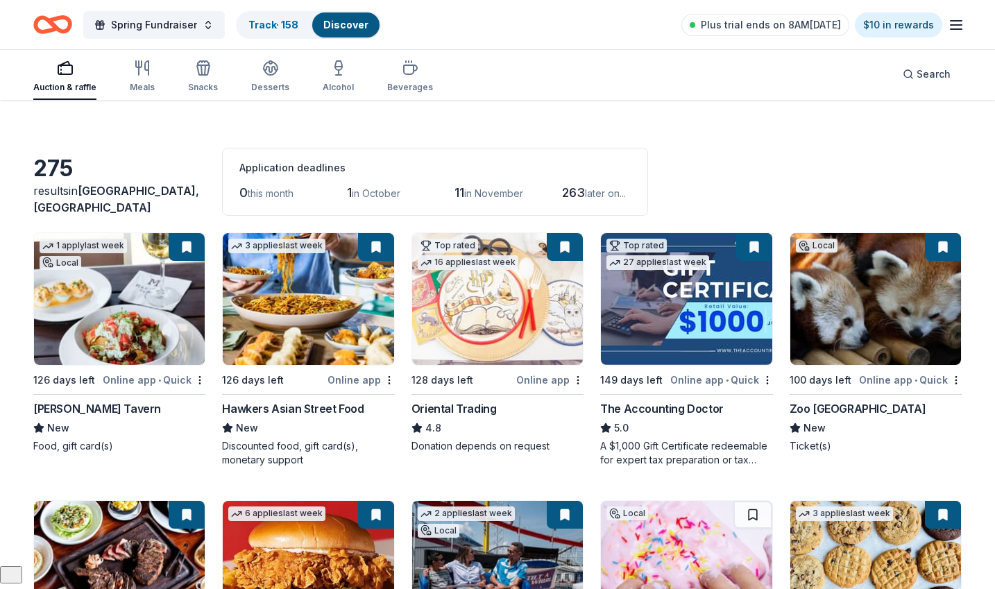
click at [100, 321] on img at bounding box center [119, 299] width 171 height 132
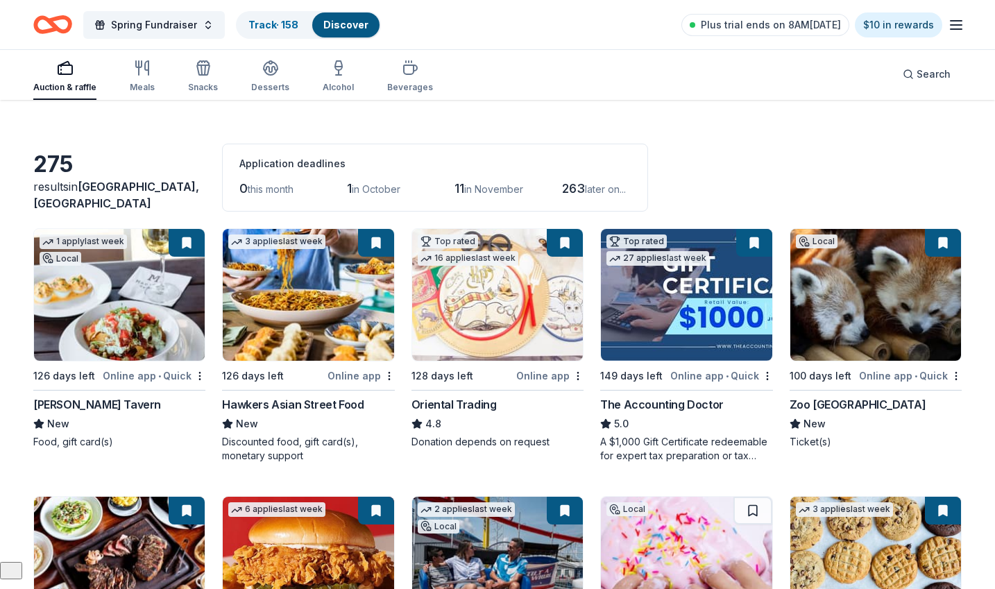
scroll to position [0, 0]
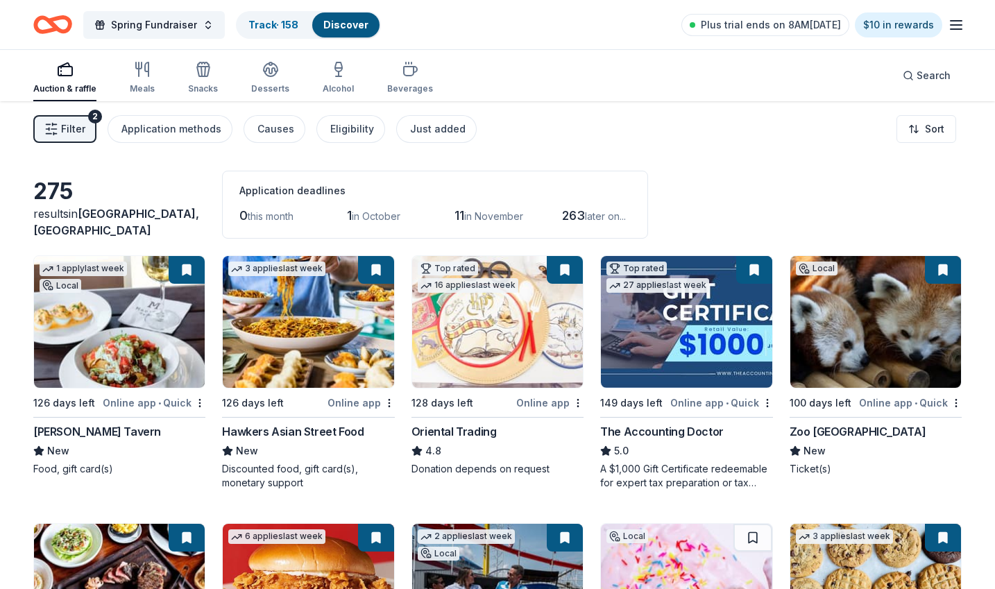
click at [73, 124] on span "Filter" at bounding box center [73, 129] width 24 height 17
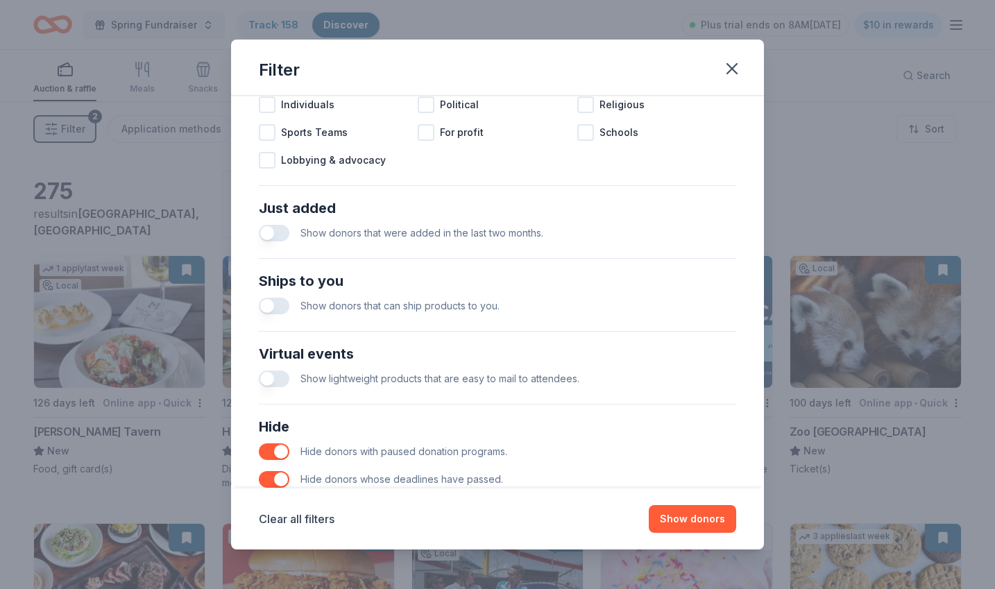
scroll to position [521, 0]
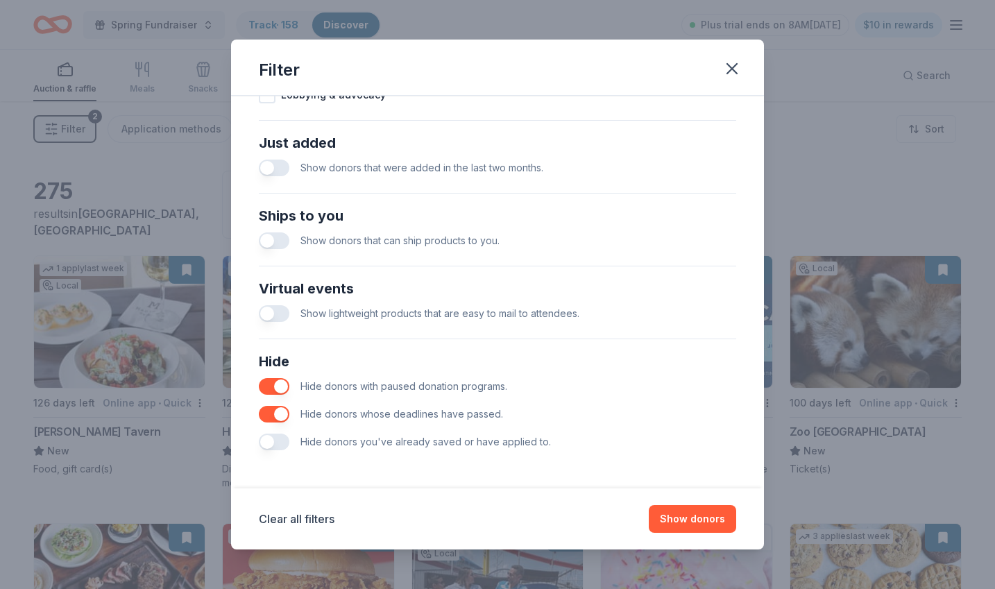
click at [279, 440] on button "button" at bounding box center [274, 441] width 31 height 17
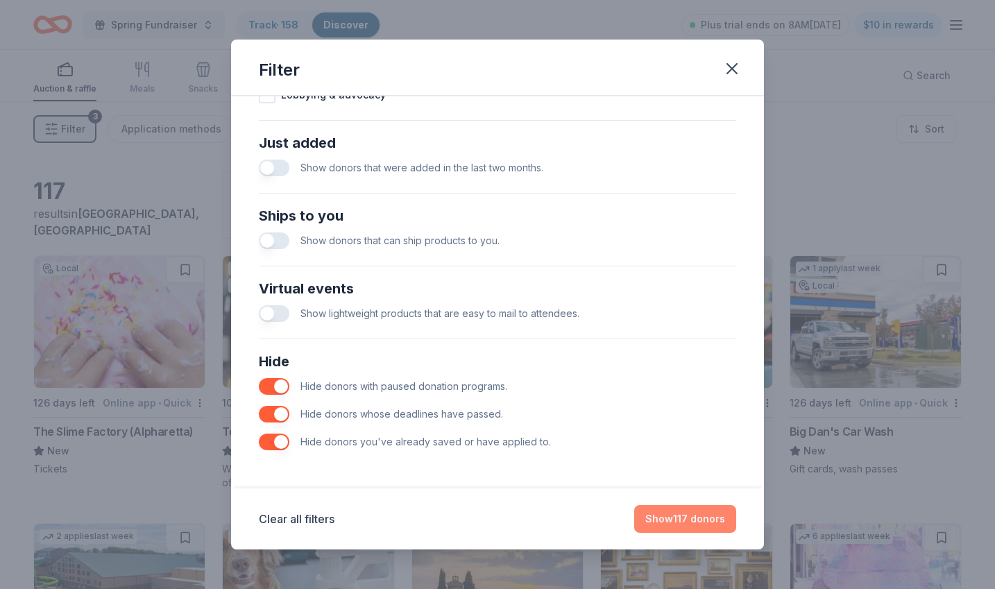
click at [702, 517] on button "Show 117 donors" at bounding box center [685, 519] width 102 height 28
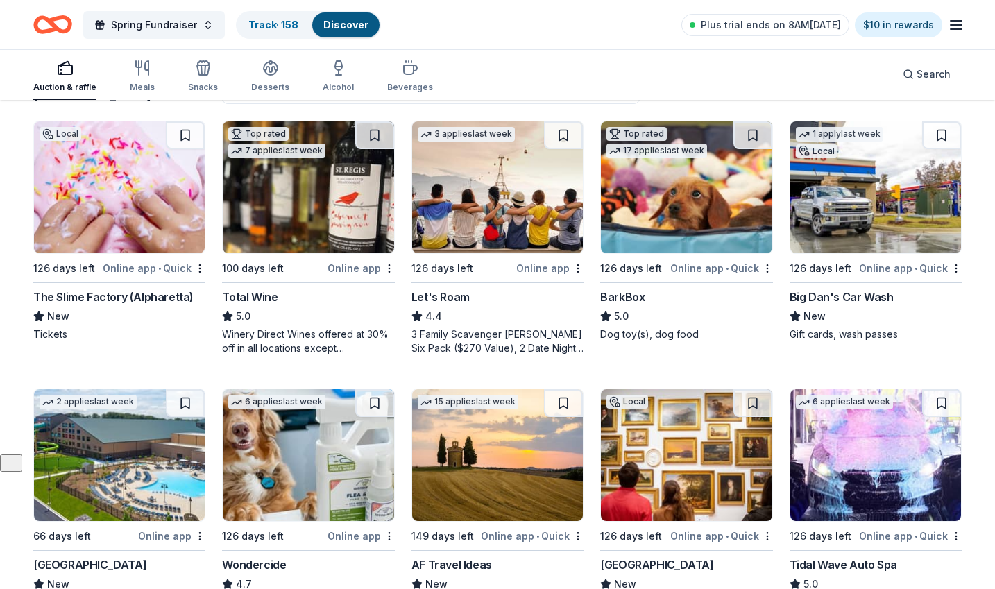
scroll to position [137, 0]
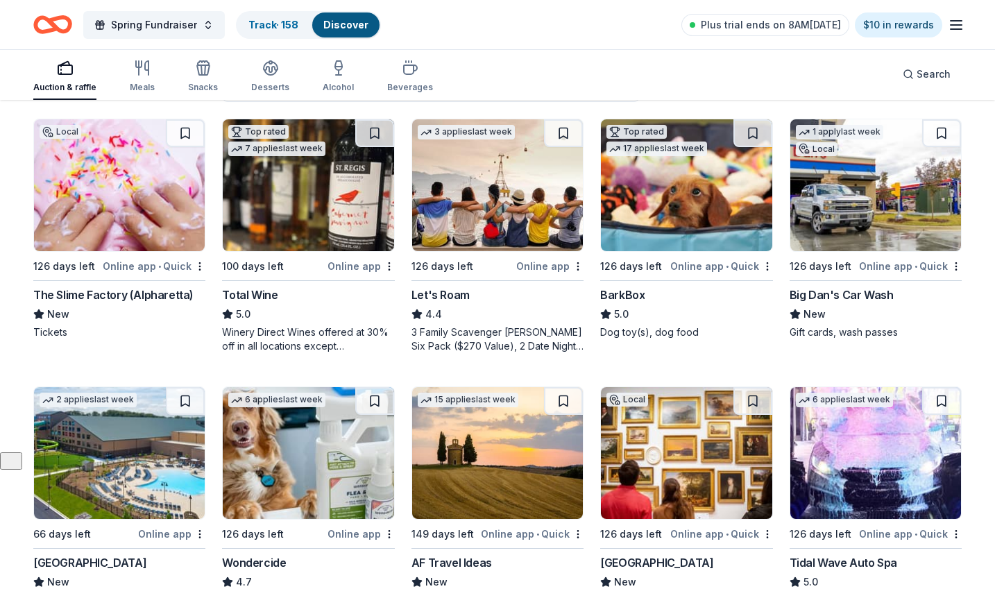
click at [312, 215] on img at bounding box center [308, 185] width 171 height 132
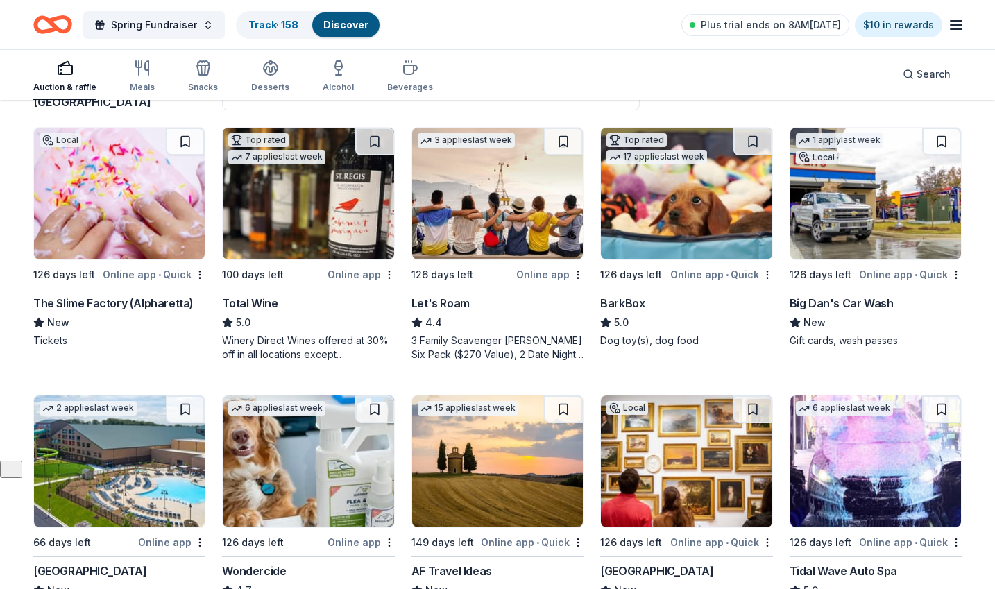
scroll to position [129, 0]
click at [676, 219] on img at bounding box center [686, 193] width 171 height 132
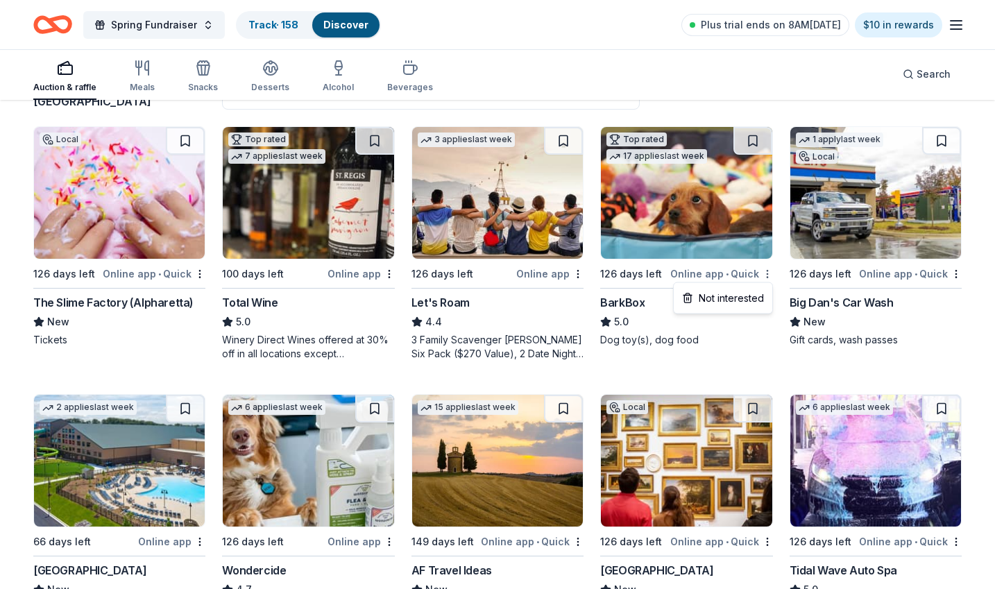
click at [766, 273] on html "Spring Fundraiser Track · 158 Discover Plus trial ends on 8AM, 9/17 $10 in rewa…" at bounding box center [497, 165] width 995 height 589
click at [729, 293] on div "Not interested" at bounding box center [722, 298] width 93 height 25
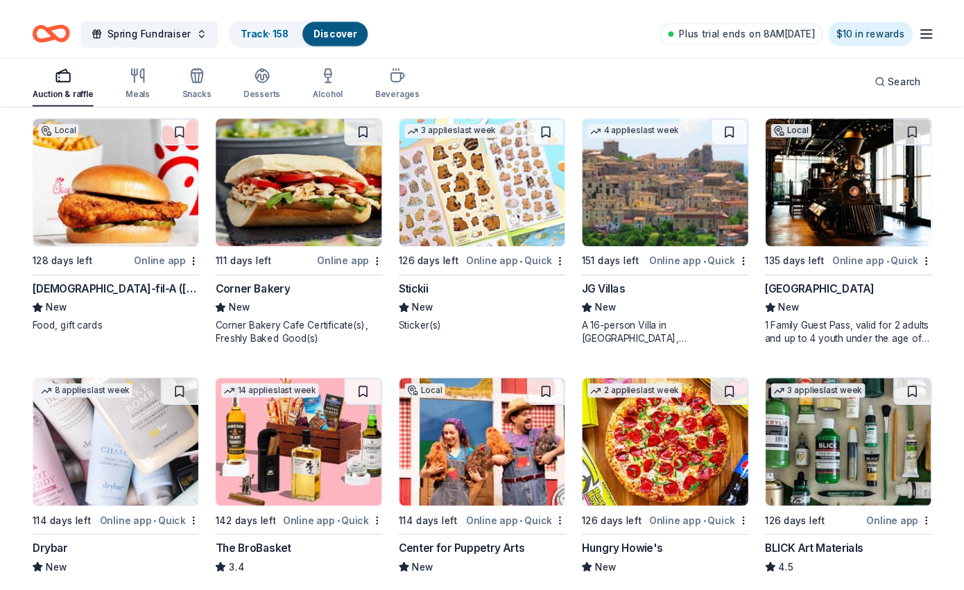
scroll to position [945, 0]
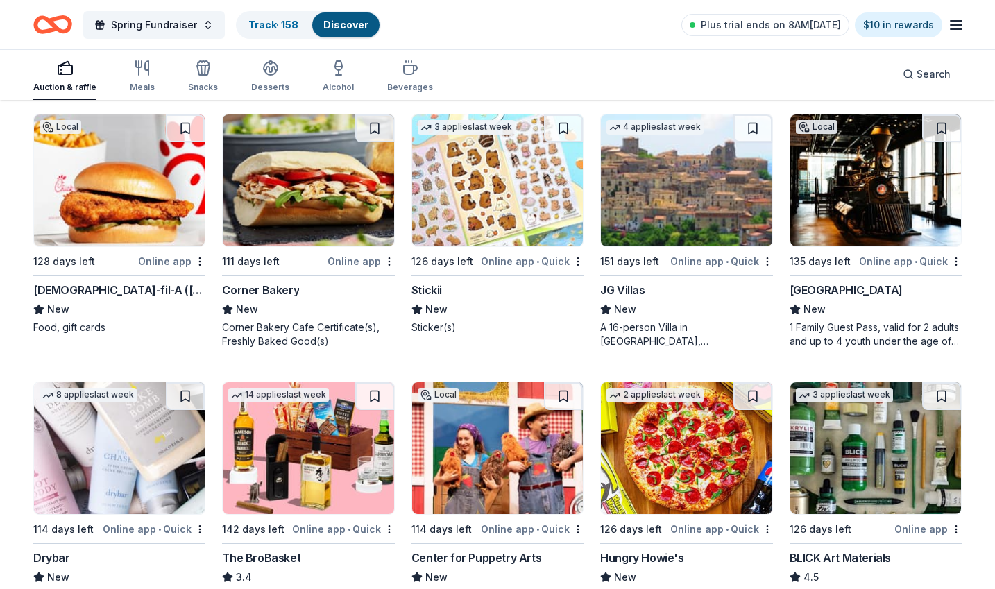
click at [851, 188] on img at bounding box center [875, 180] width 171 height 132
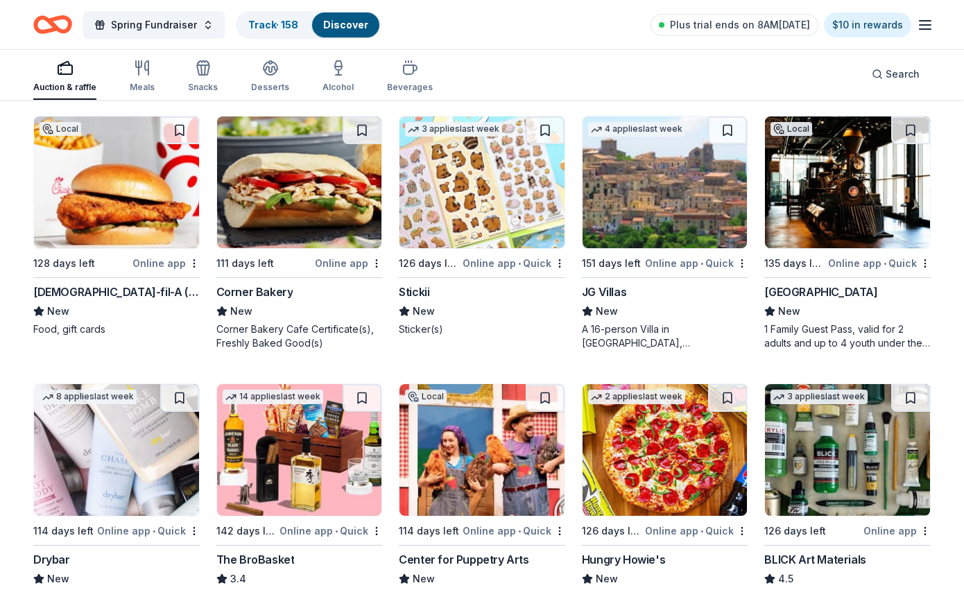
scroll to position [841, 0]
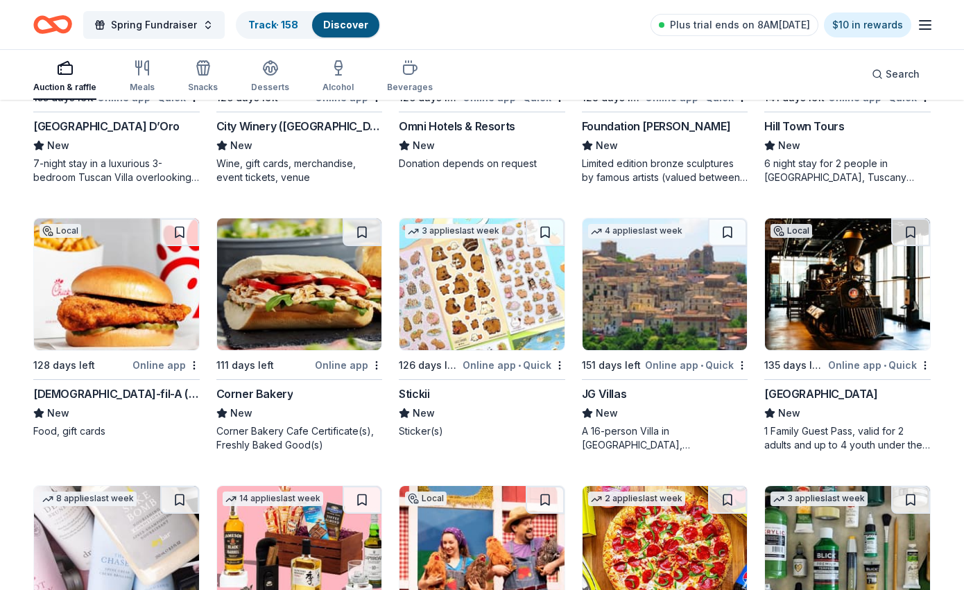
click at [924, 21] on icon "button" at bounding box center [925, 25] width 17 height 17
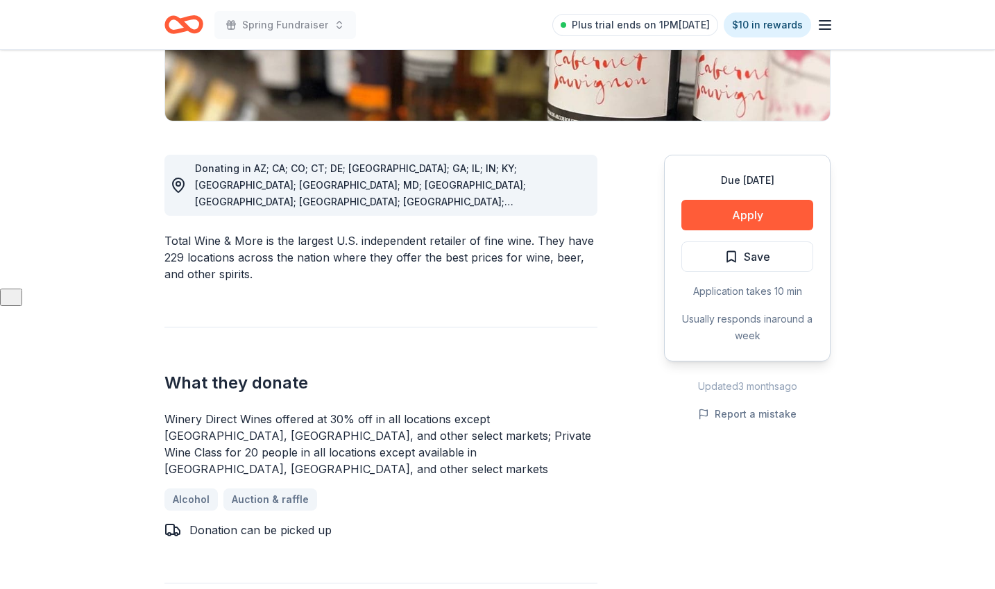
scroll to position [302, 0]
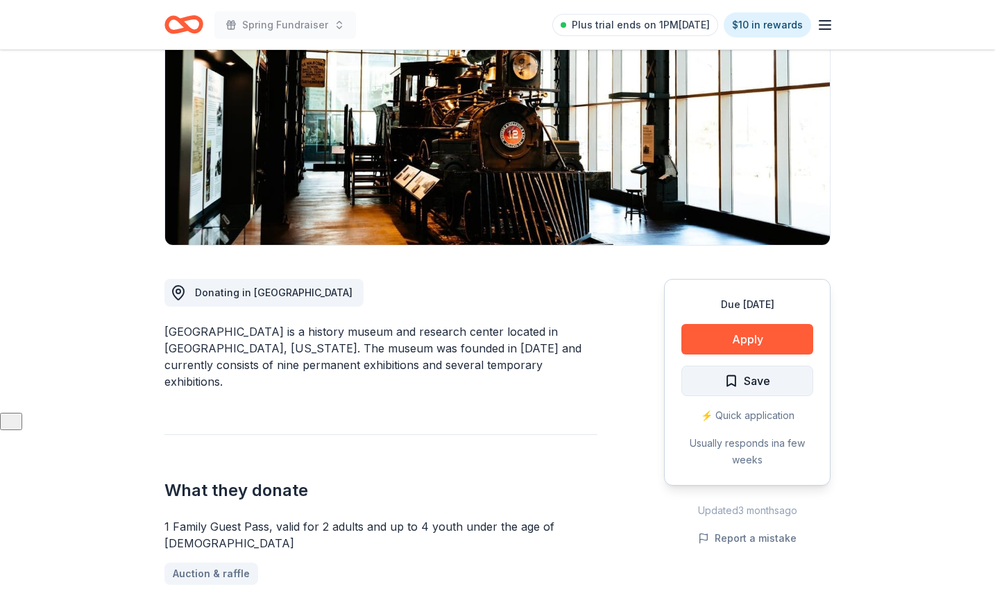
scroll to position [184, 0]
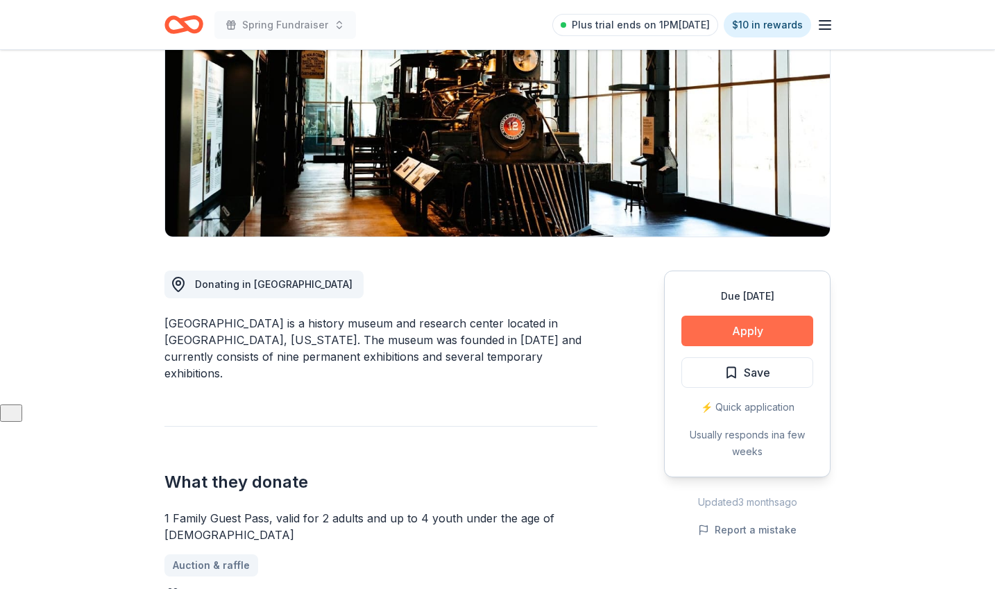
click at [743, 336] on button "Apply" at bounding box center [747, 331] width 132 height 31
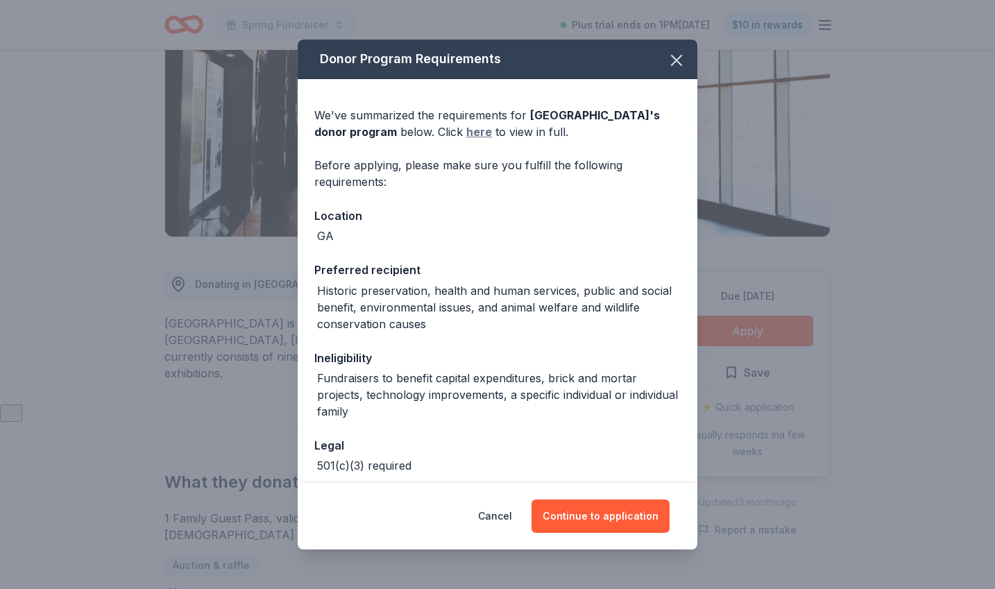
click at [478, 132] on link "here" at bounding box center [479, 131] width 26 height 17
click at [671, 53] on icon "button" at bounding box center [675, 60] width 19 height 19
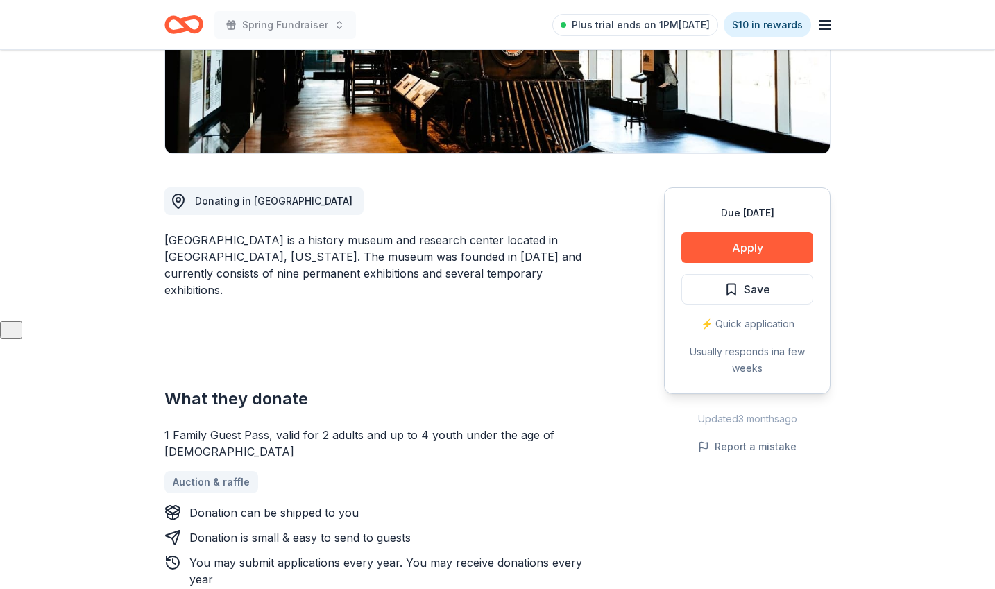
scroll to position [292, 0]
